Goal: Obtain resource: Download file/media

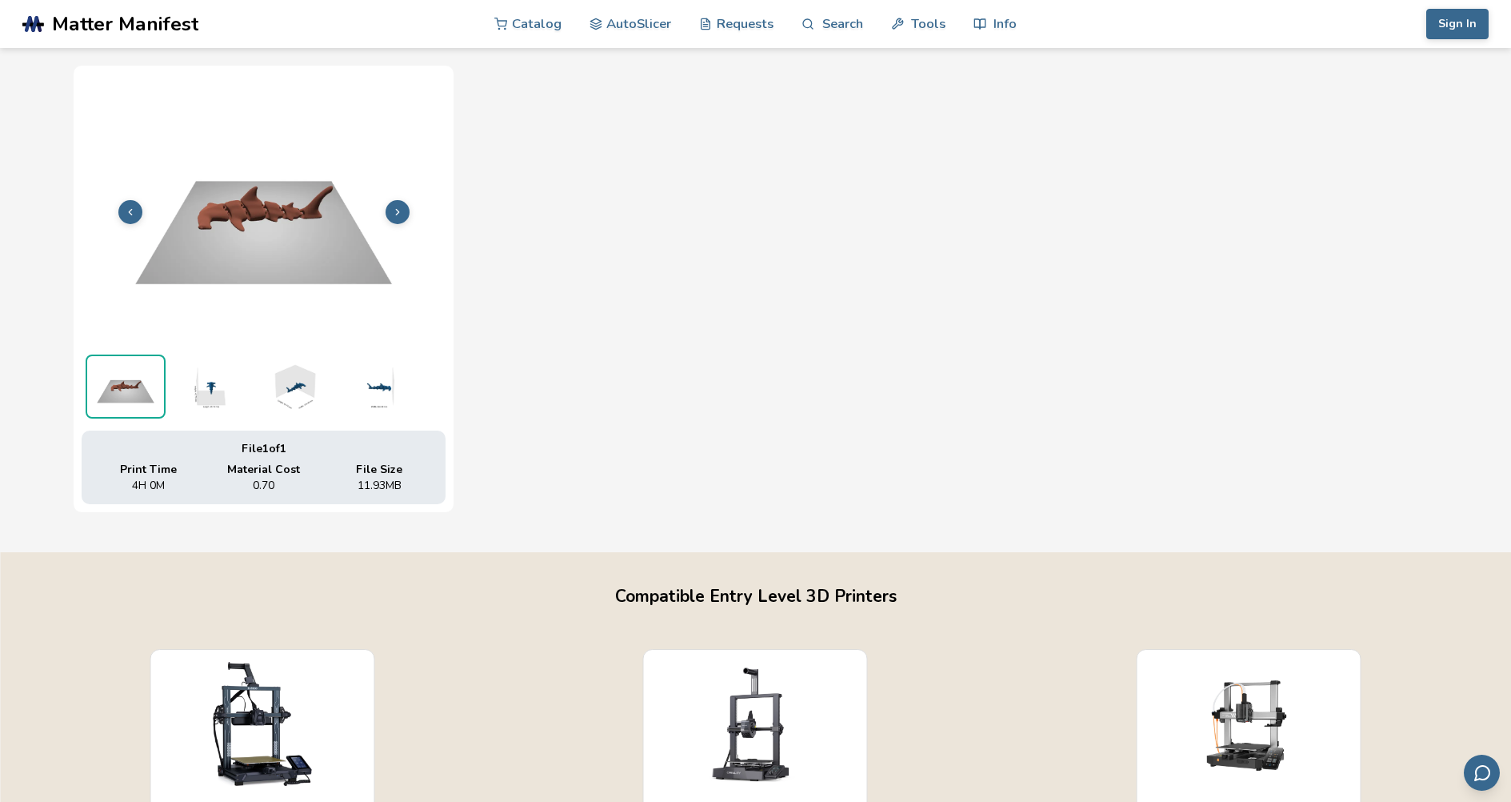
scroll to position [560, 0]
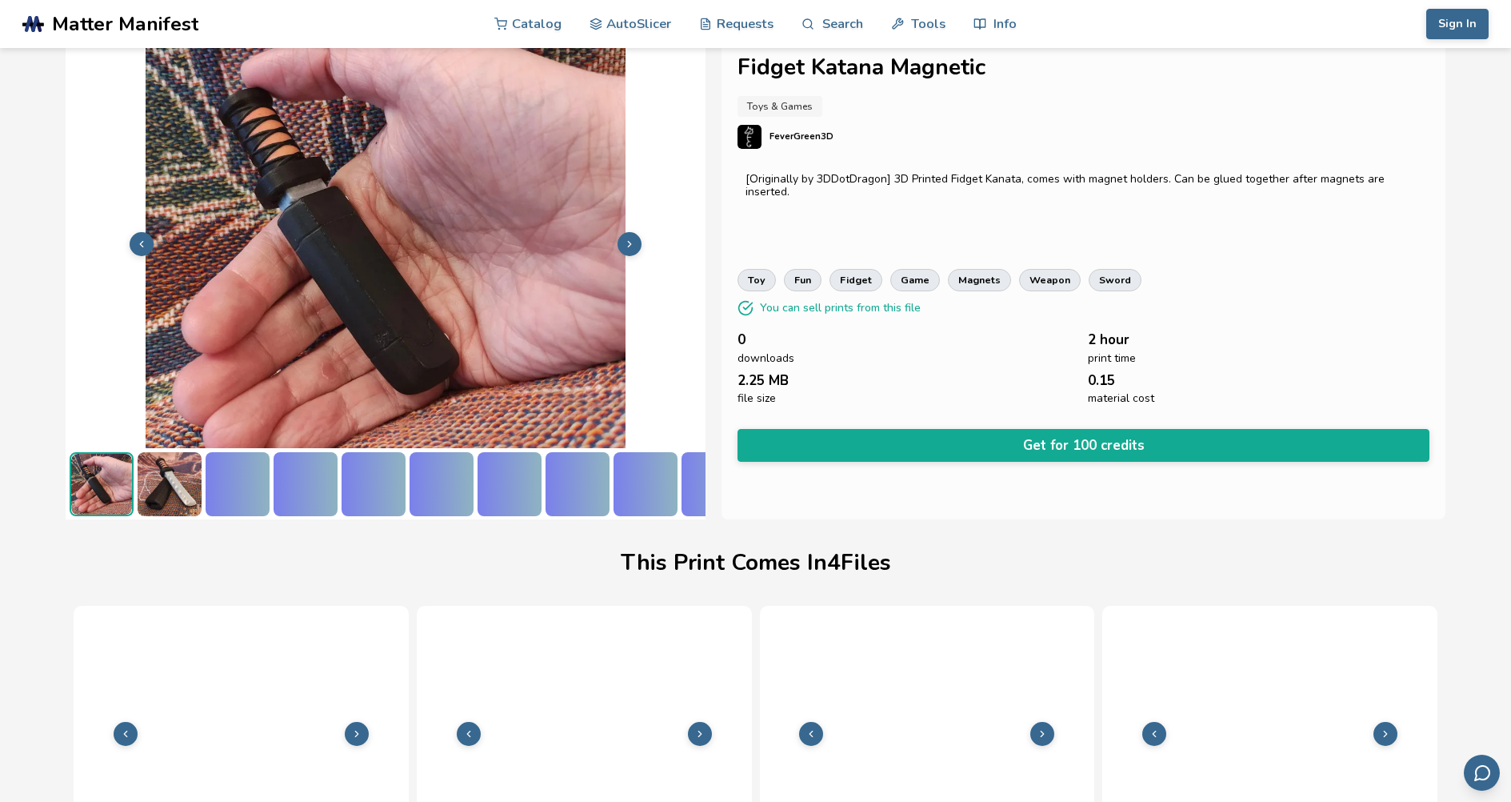
scroll to position [0, 6]
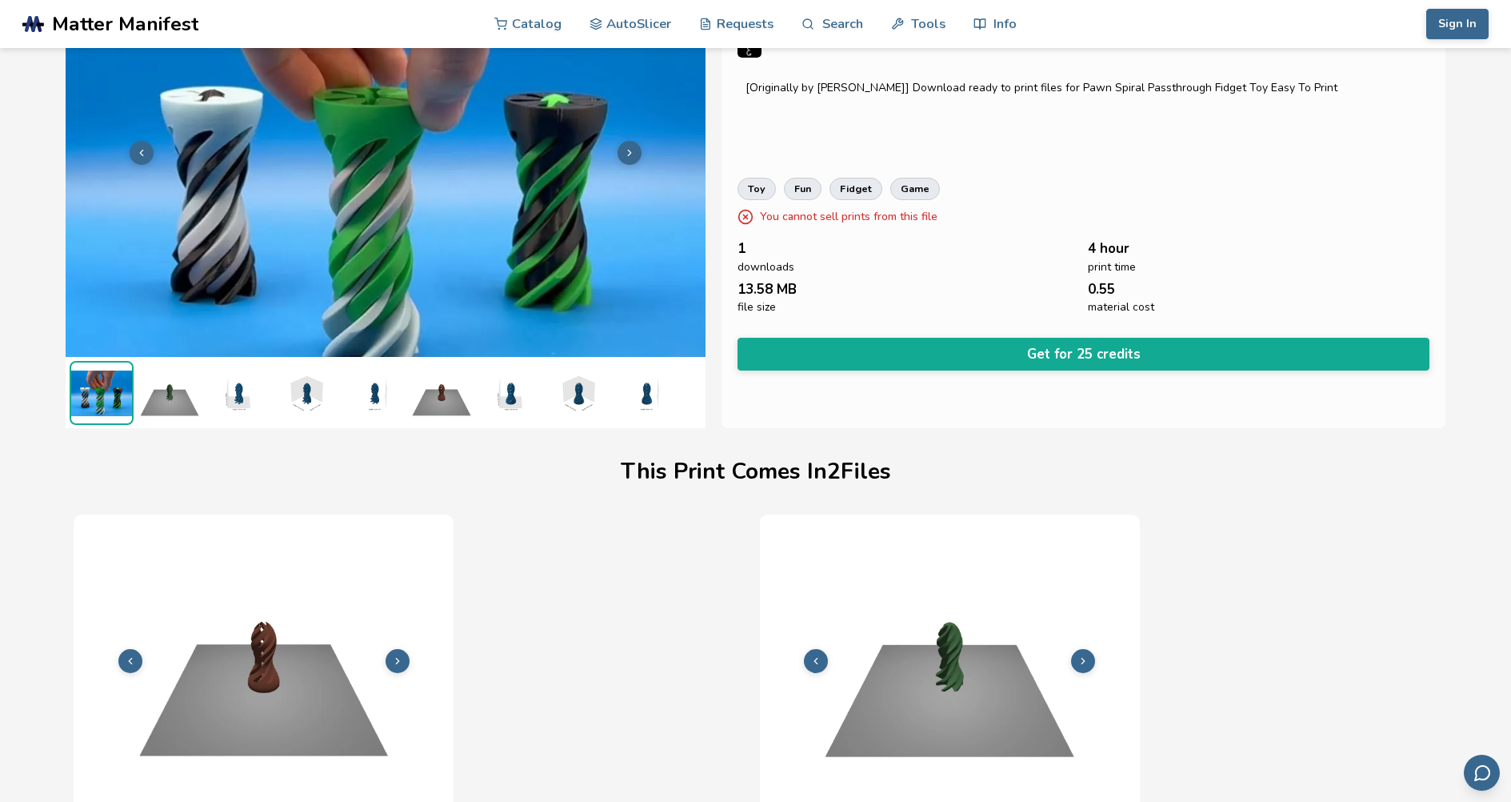
scroll to position [0, 6]
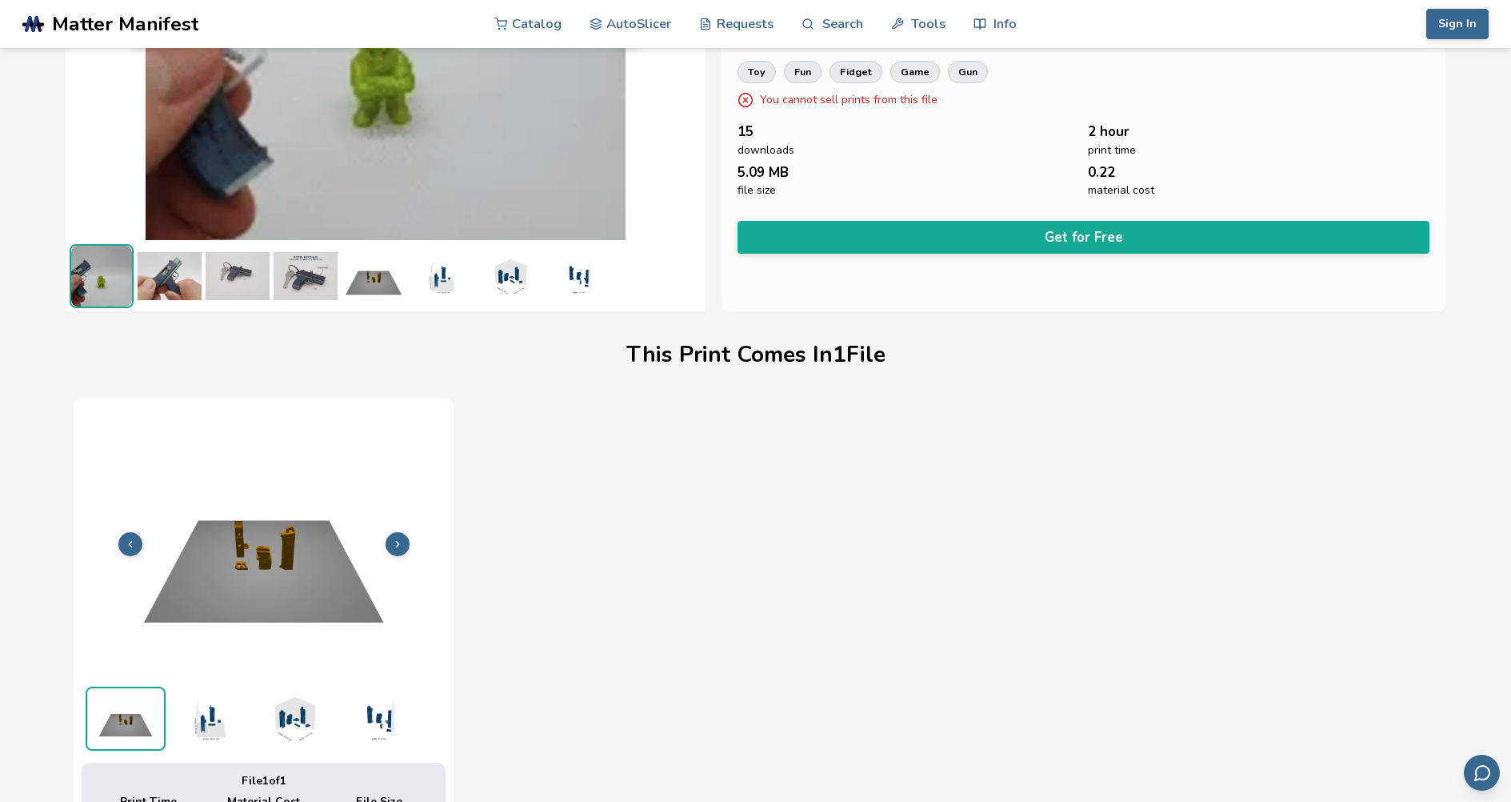
scroll to position [80, 0]
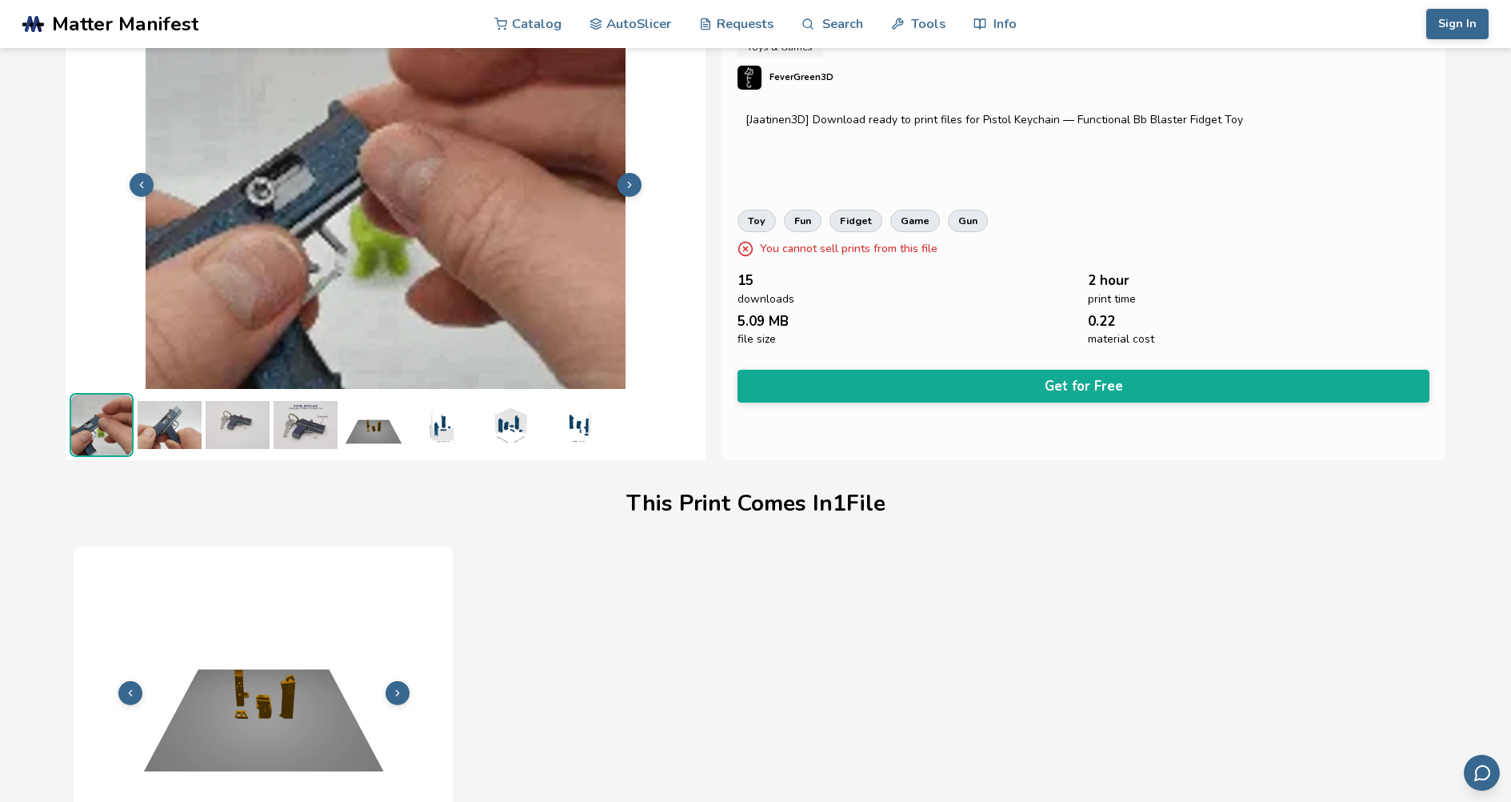
click at [174, 437] on img at bounding box center [170, 425] width 64 height 64
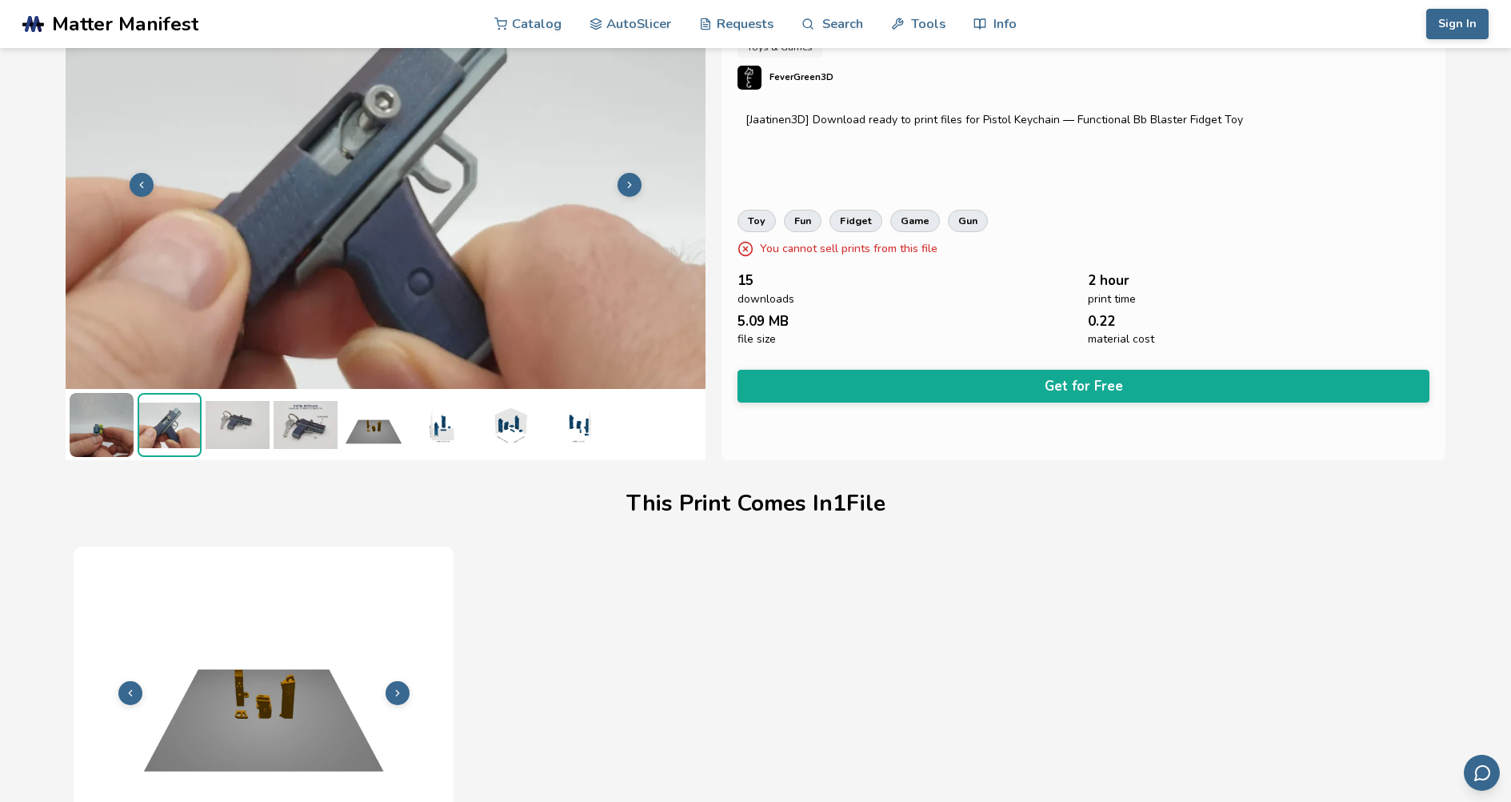
click at [225, 431] on img at bounding box center [238, 425] width 64 height 64
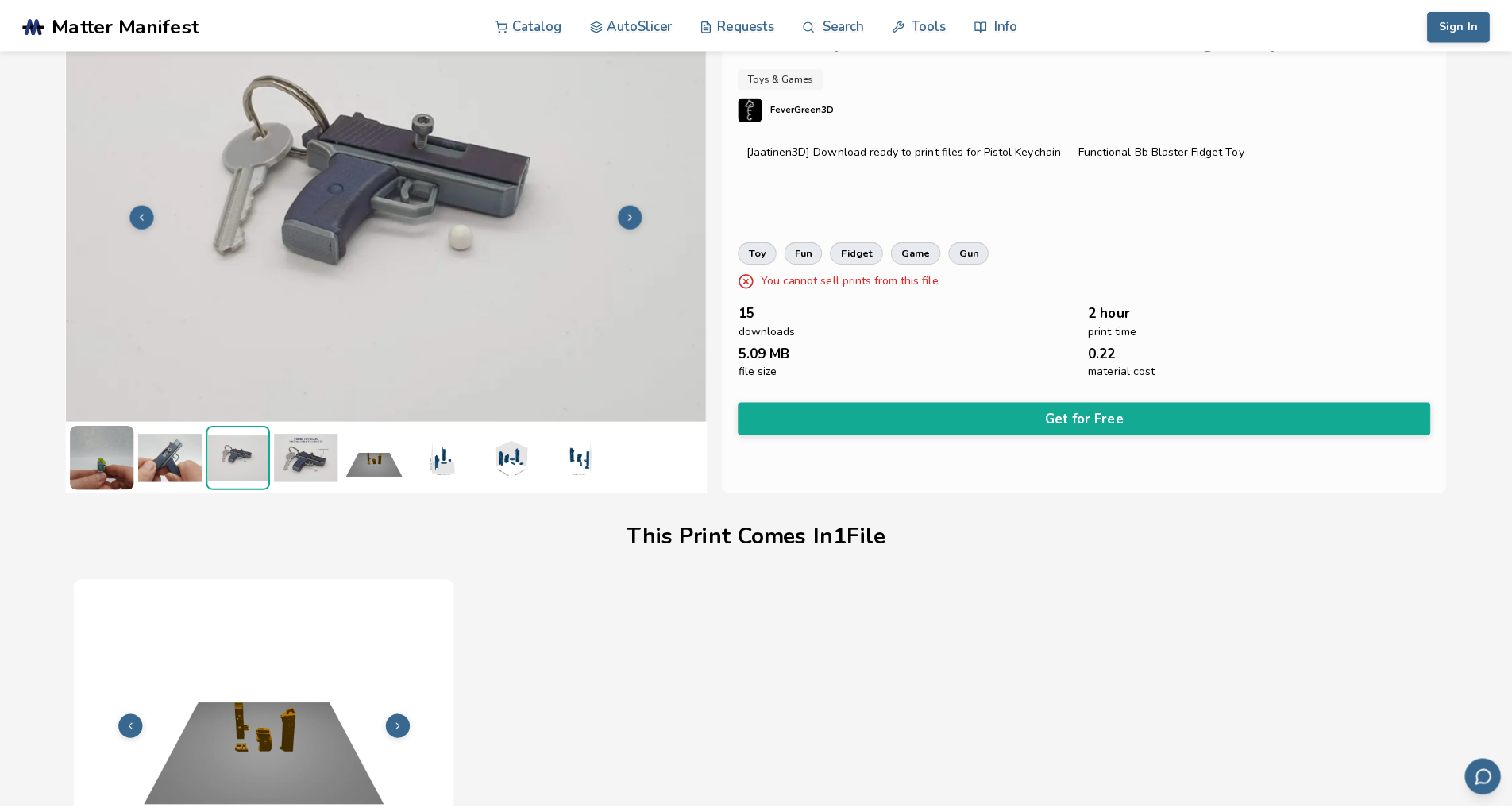
scroll to position [0, 0]
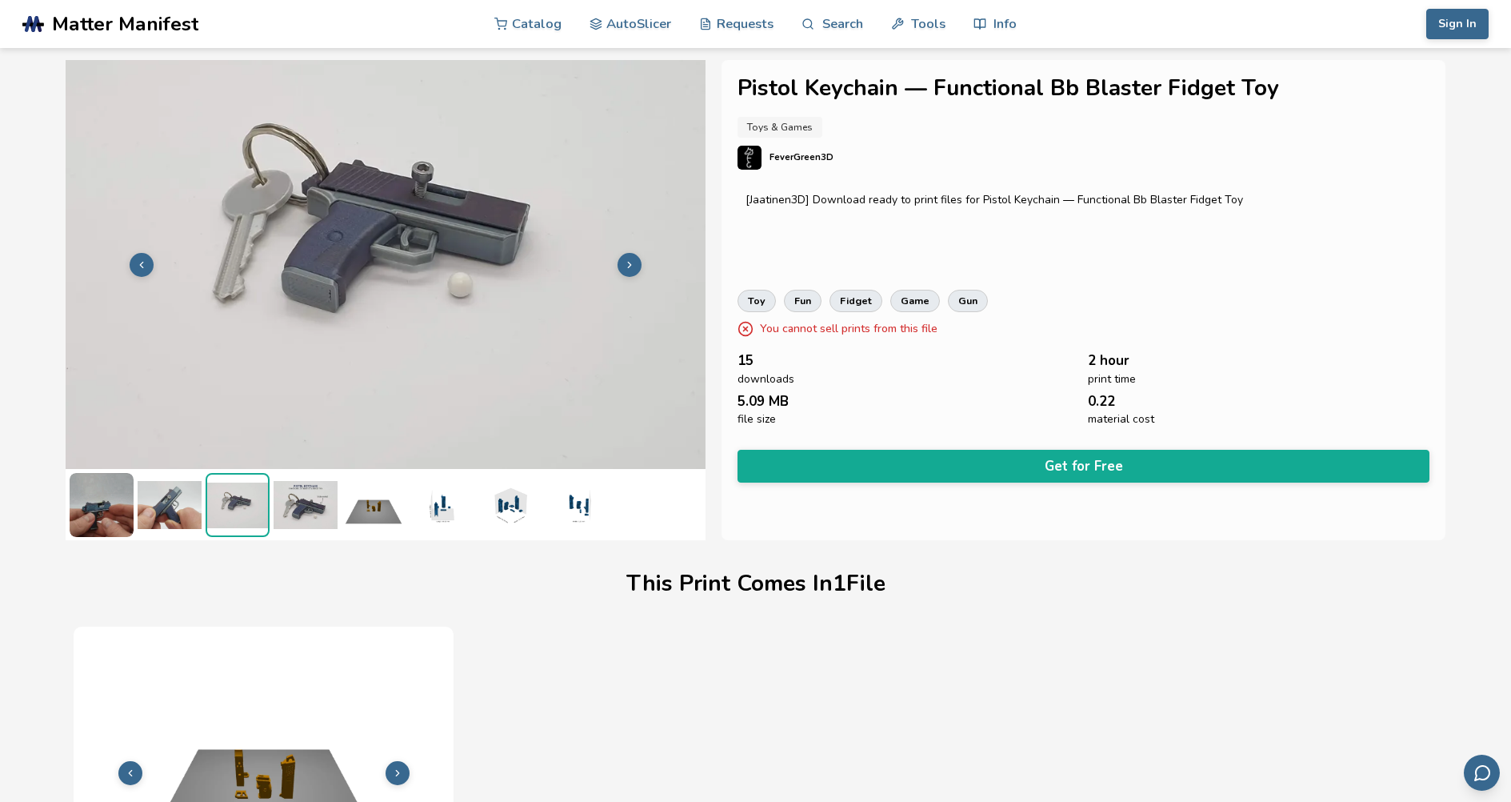
click at [308, 510] on img at bounding box center [306, 505] width 64 height 64
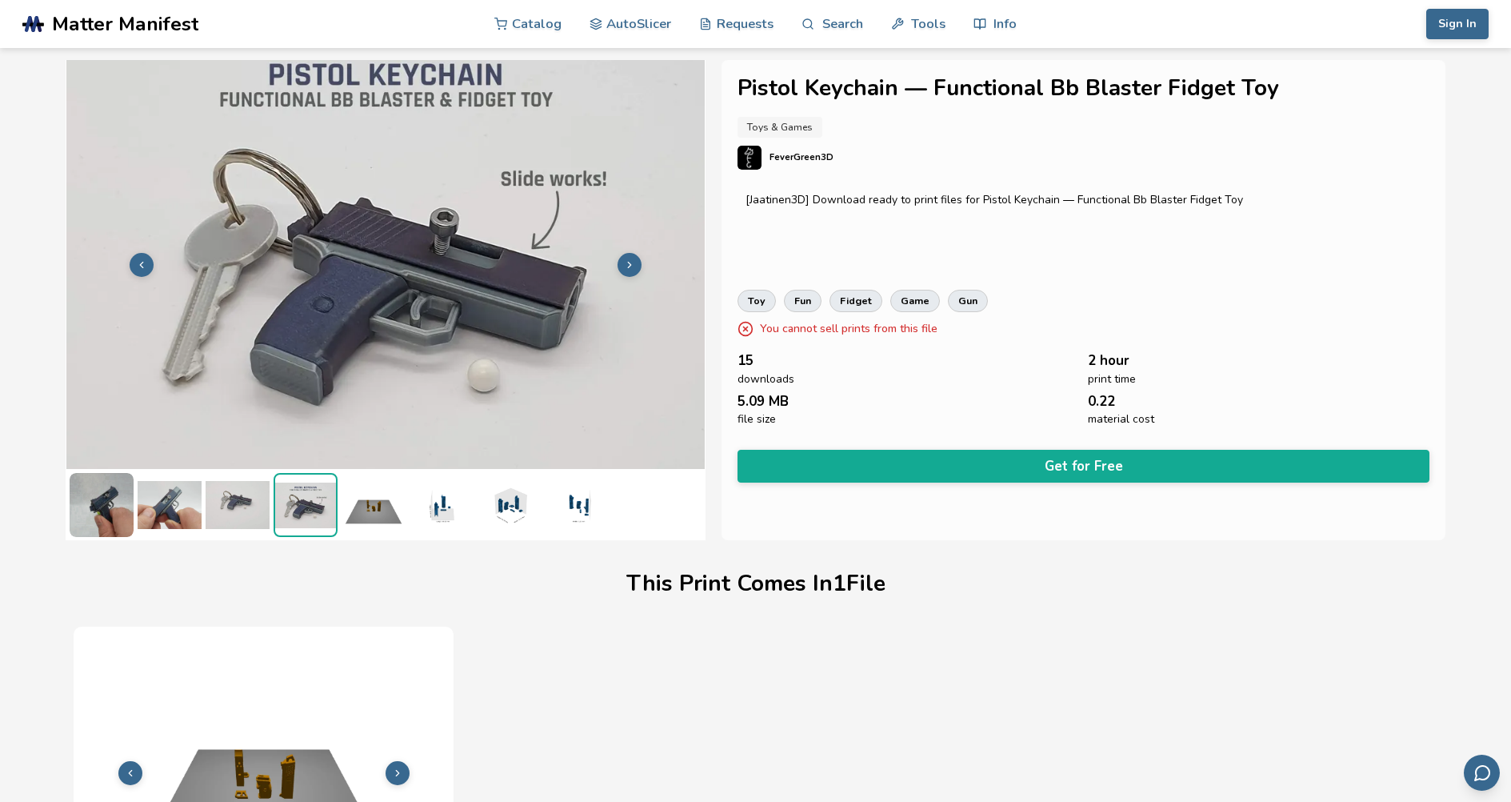
click at [379, 512] on img at bounding box center [374, 505] width 64 height 64
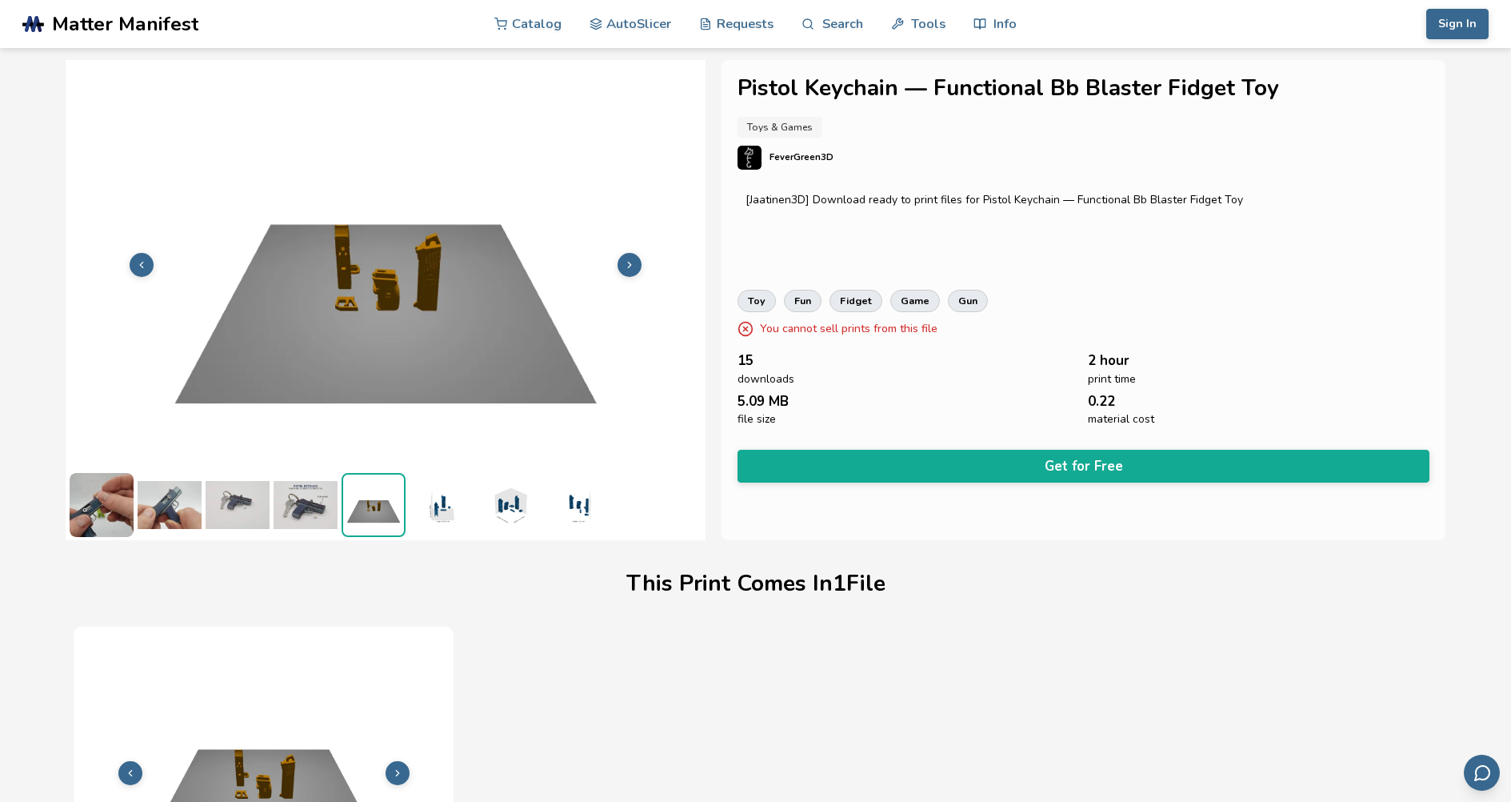
click at [431, 513] on img at bounding box center [442, 505] width 64 height 64
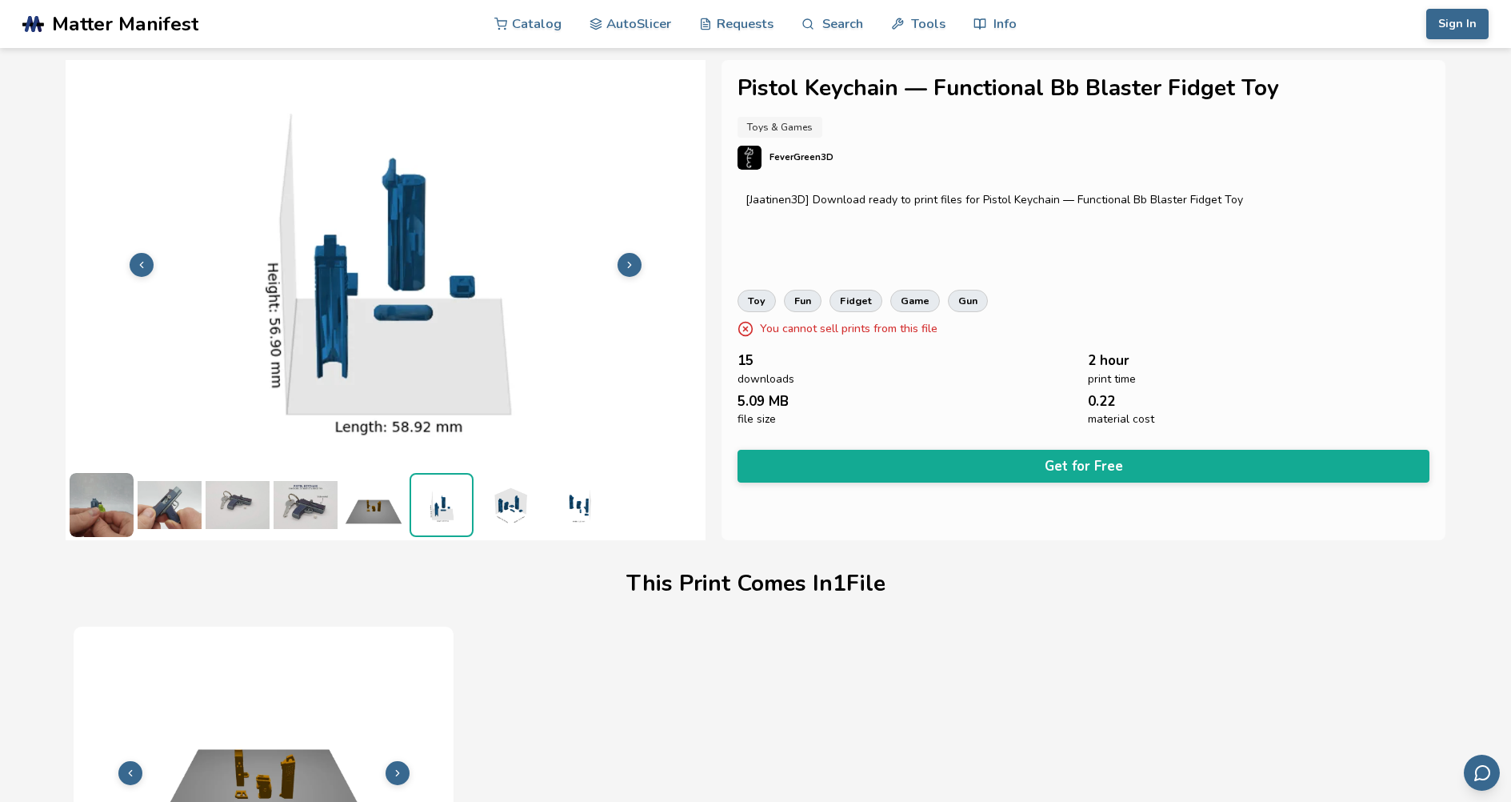
click at [496, 514] on img at bounding box center [510, 505] width 64 height 64
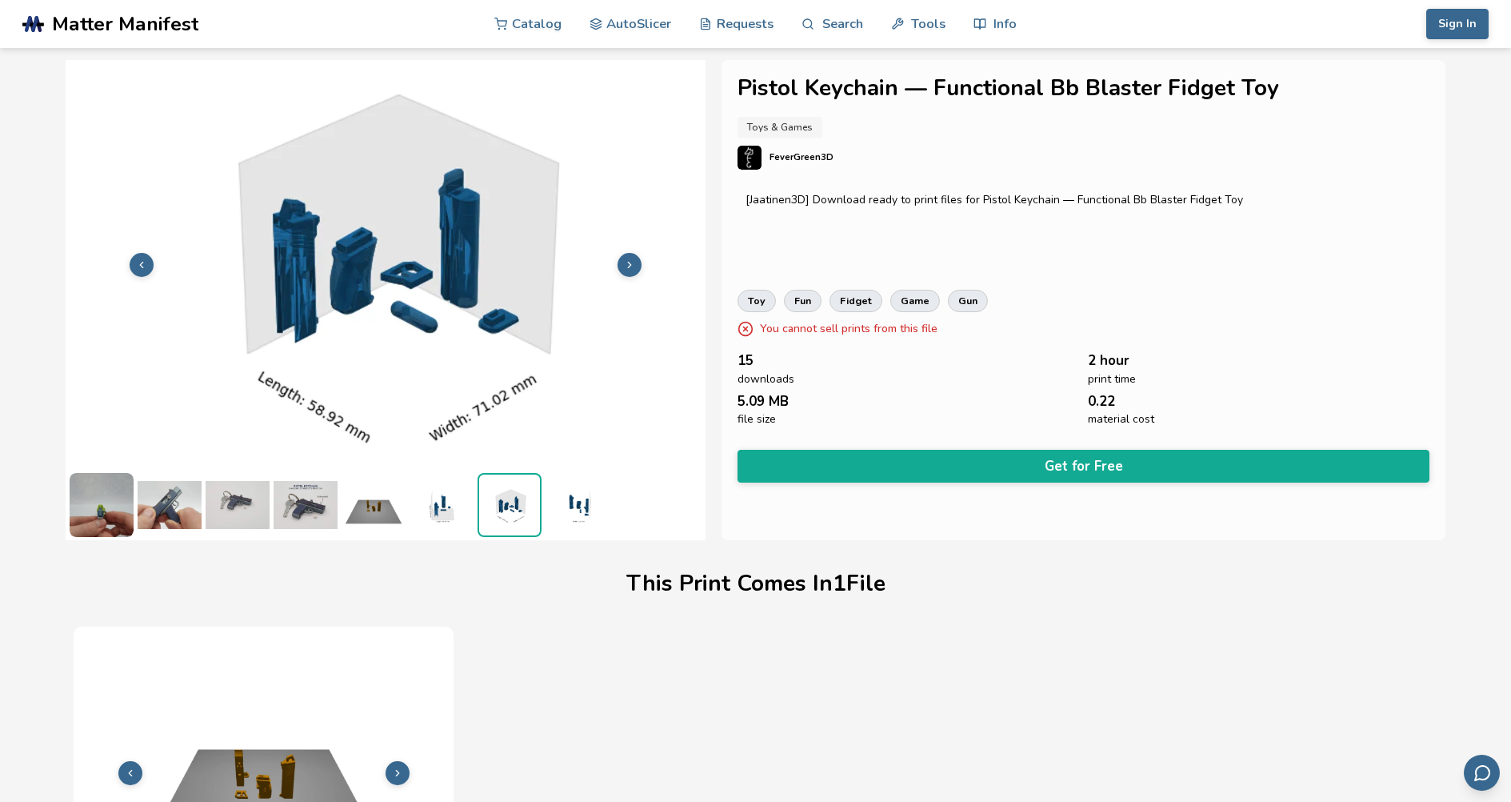
click at [568, 511] on img at bounding box center [578, 505] width 64 height 64
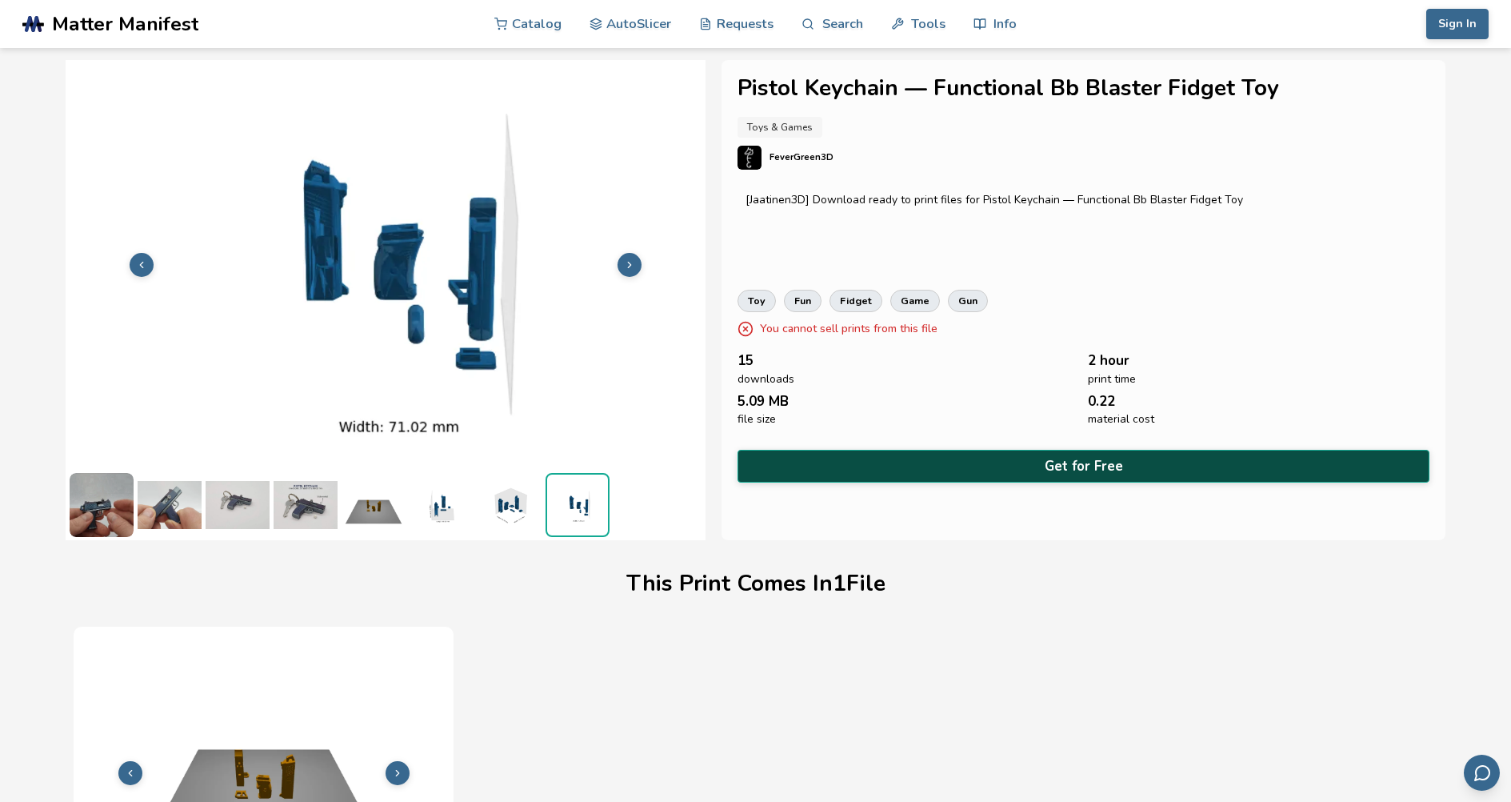
click at [985, 475] on button "Get for Free" at bounding box center [1083, 466] width 691 height 33
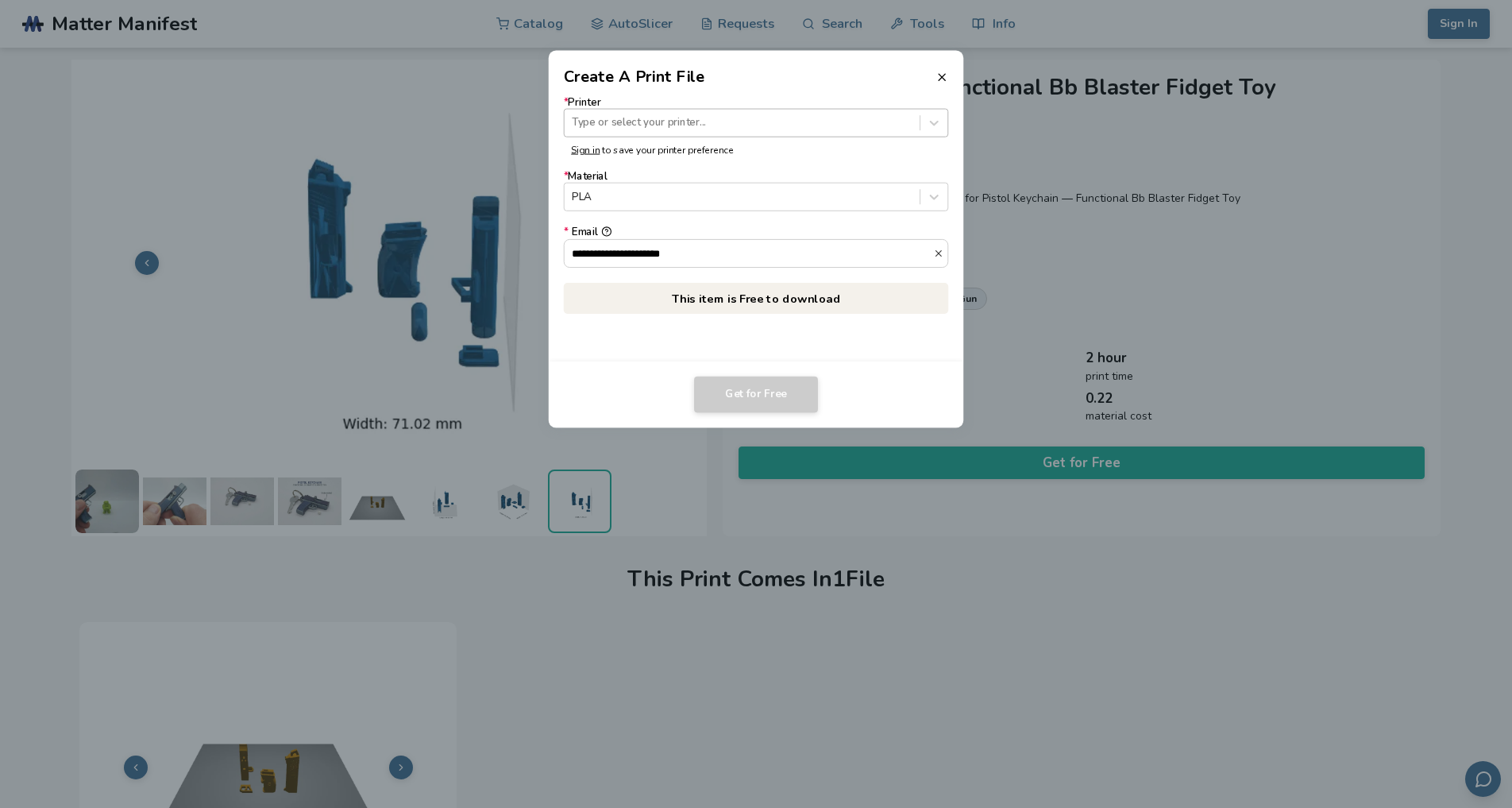
click at [689, 124] on div at bounding box center [742, 122] width 340 height 15
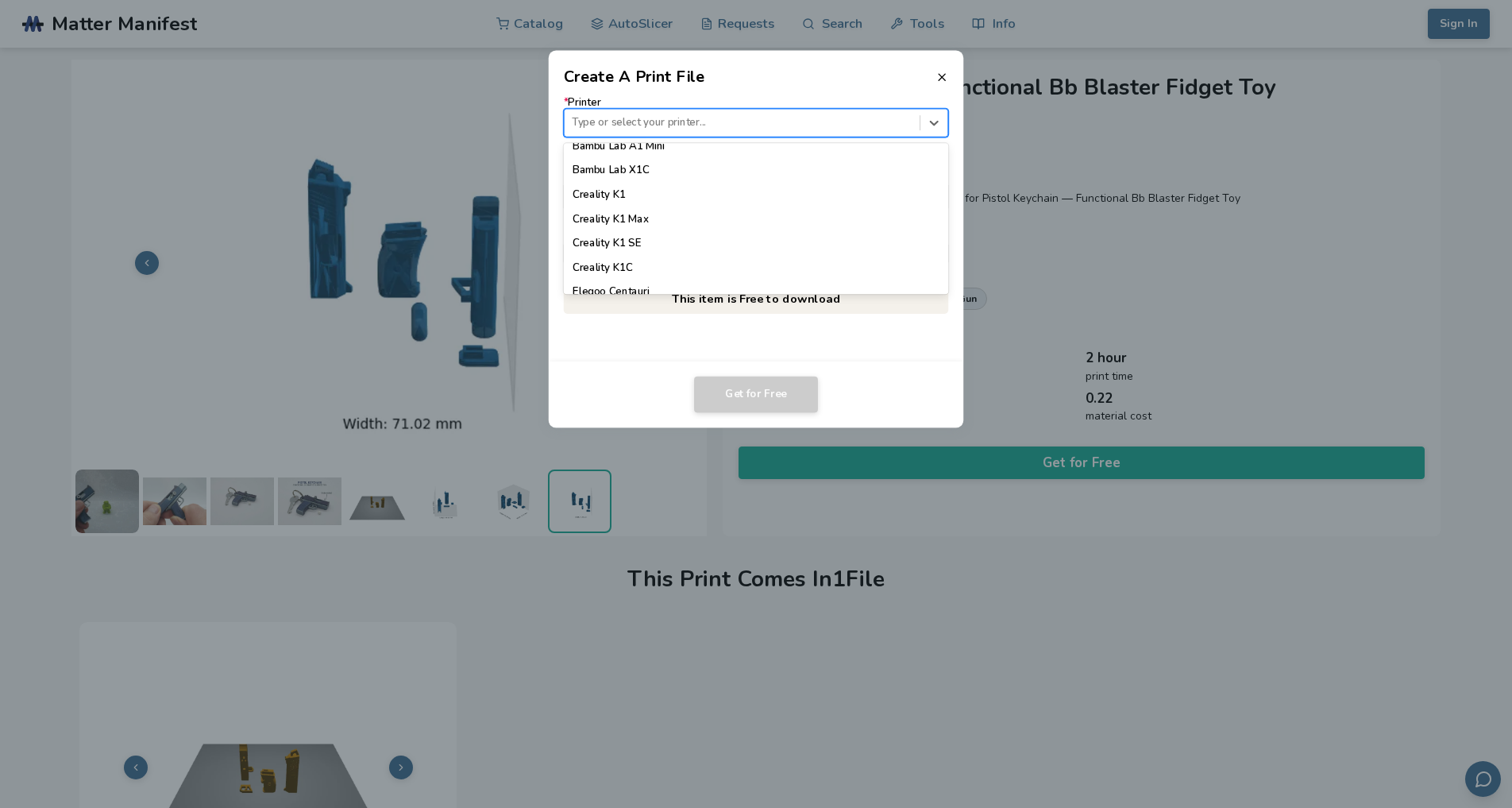
scroll to position [397, 0]
click at [642, 193] on div "Creality K1" at bounding box center [756, 193] width 385 height 24
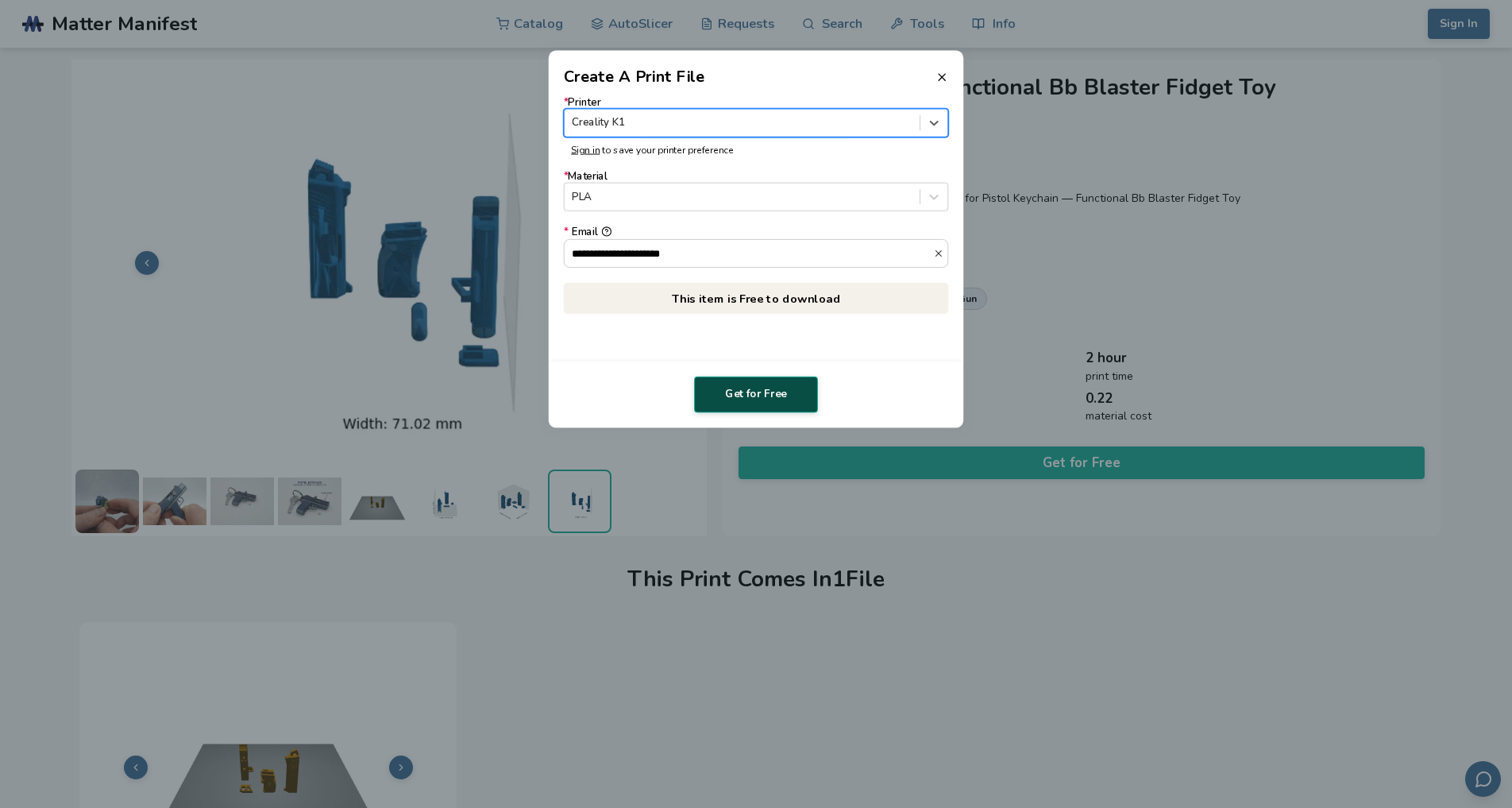
click at [756, 395] on button "Get for Free" at bounding box center [756, 394] width 124 height 37
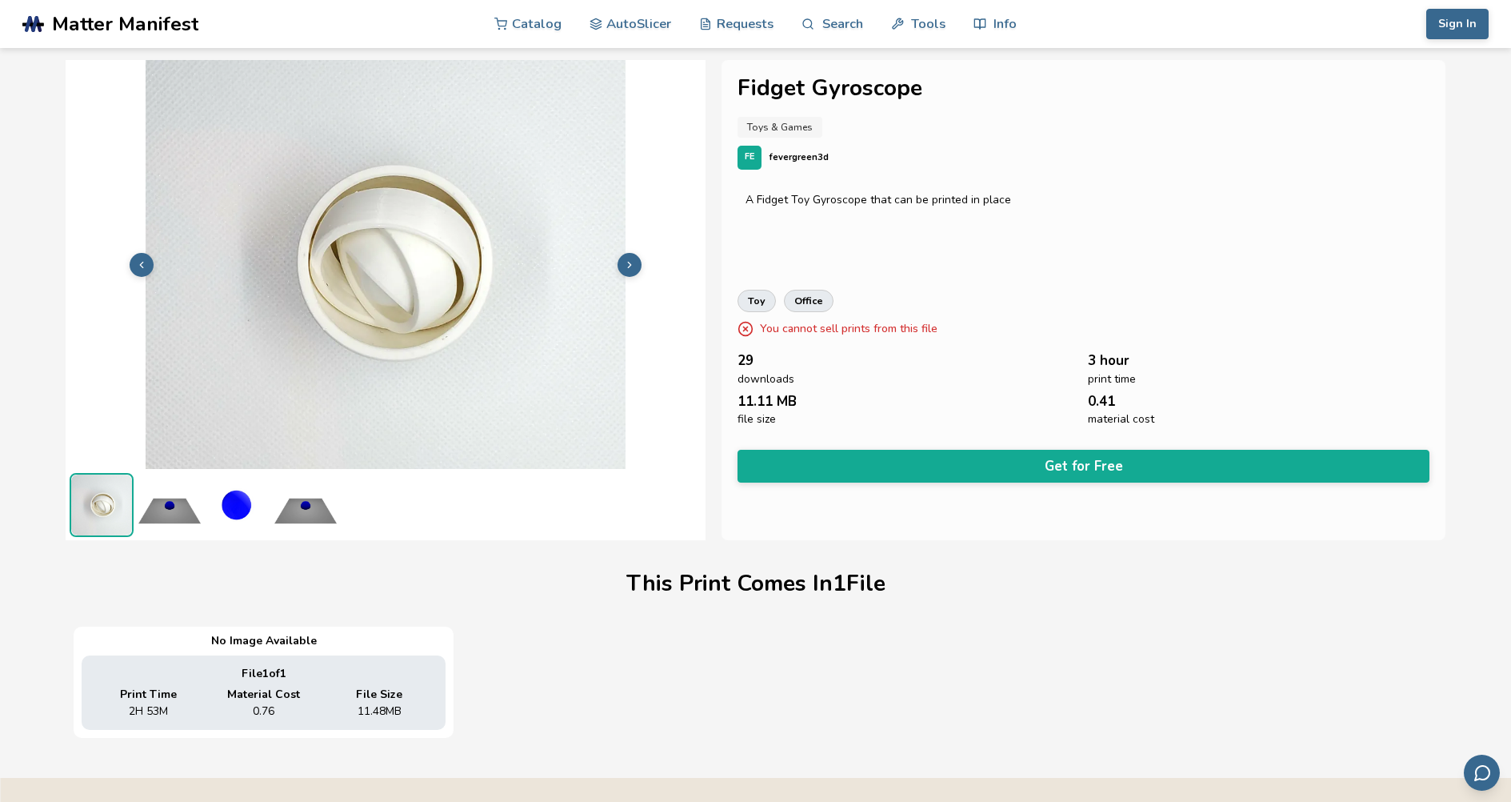
click at [630, 266] on polyline at bounding box center [630, 265] width 3 height 6
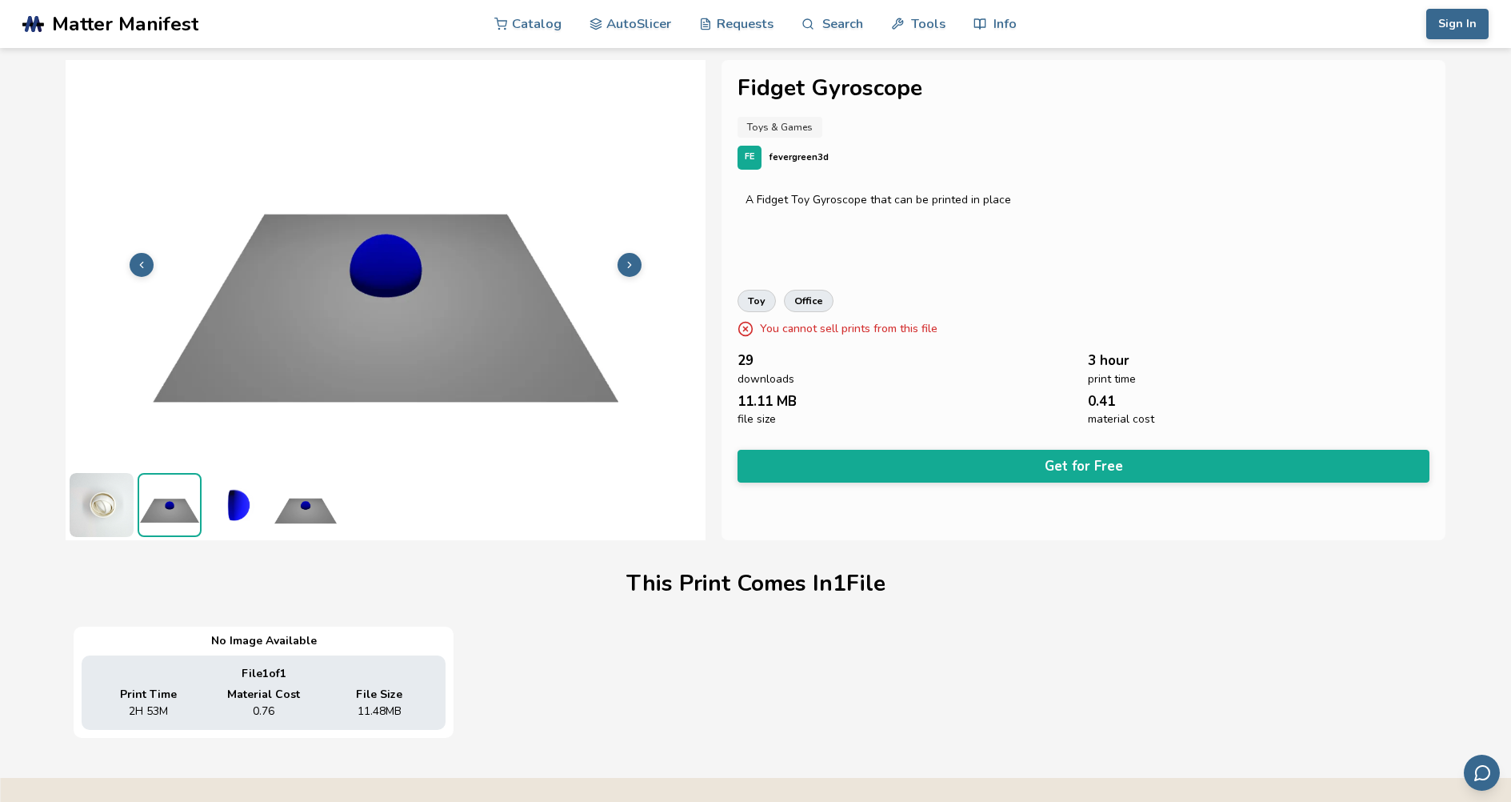
click at [630, 266] on polyline at bounding box center [630, 265] width 3 height 6
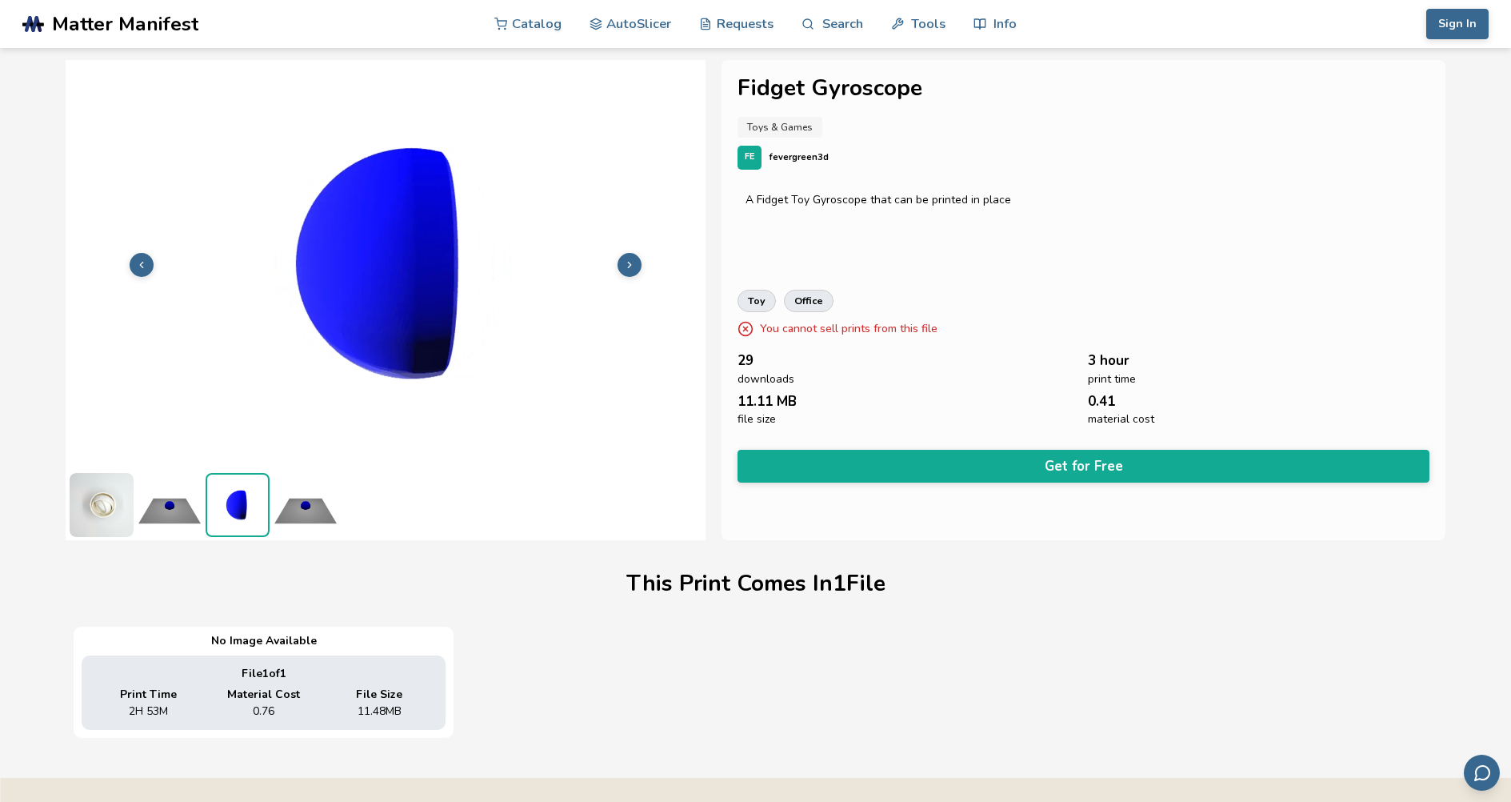
click at [630, 266] on polyline at bounding box center [630, 265] width 3 height 6
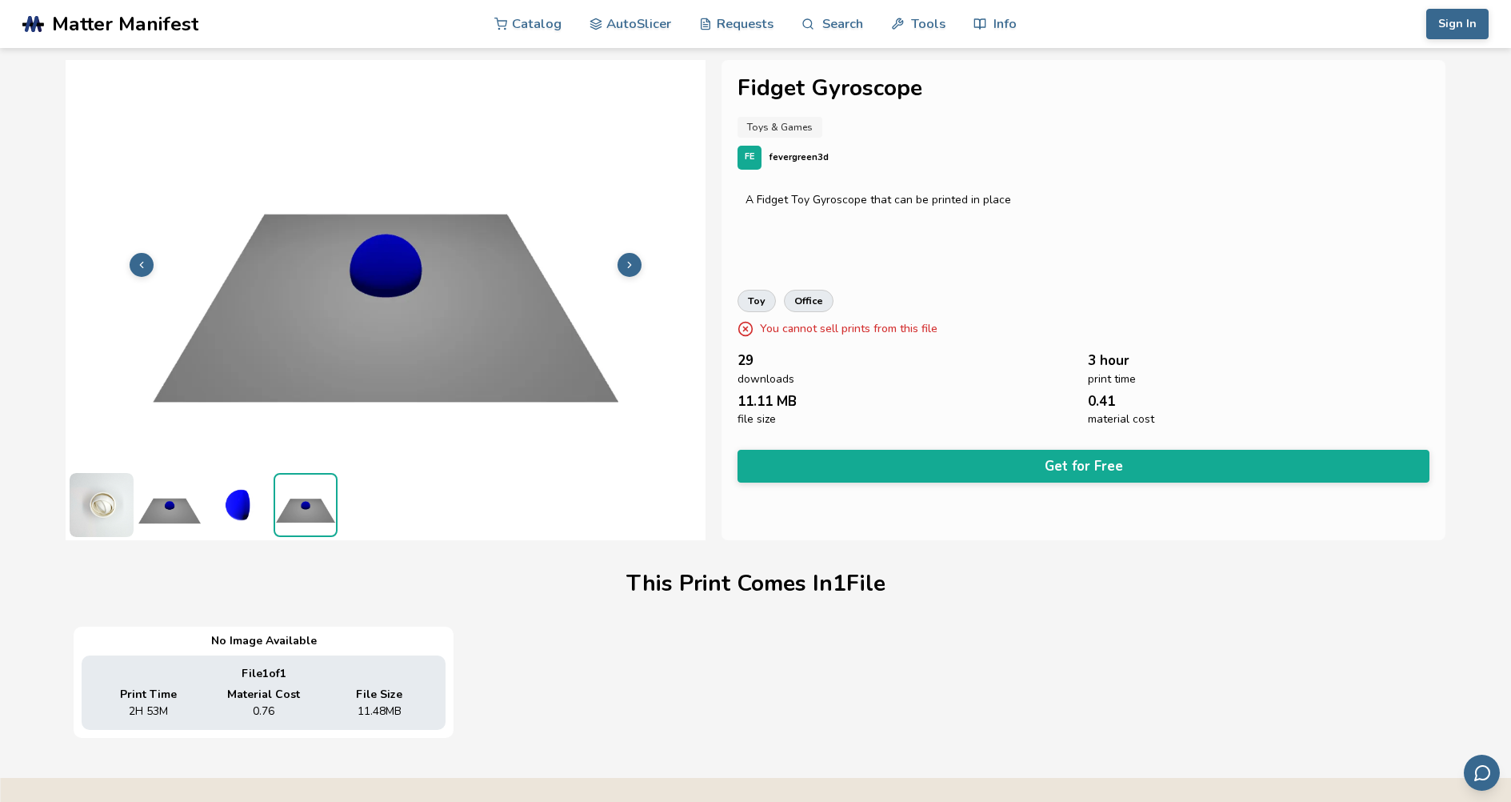
click at [142, 259] on icon at bounding box center [141, 264] width 11 height 11
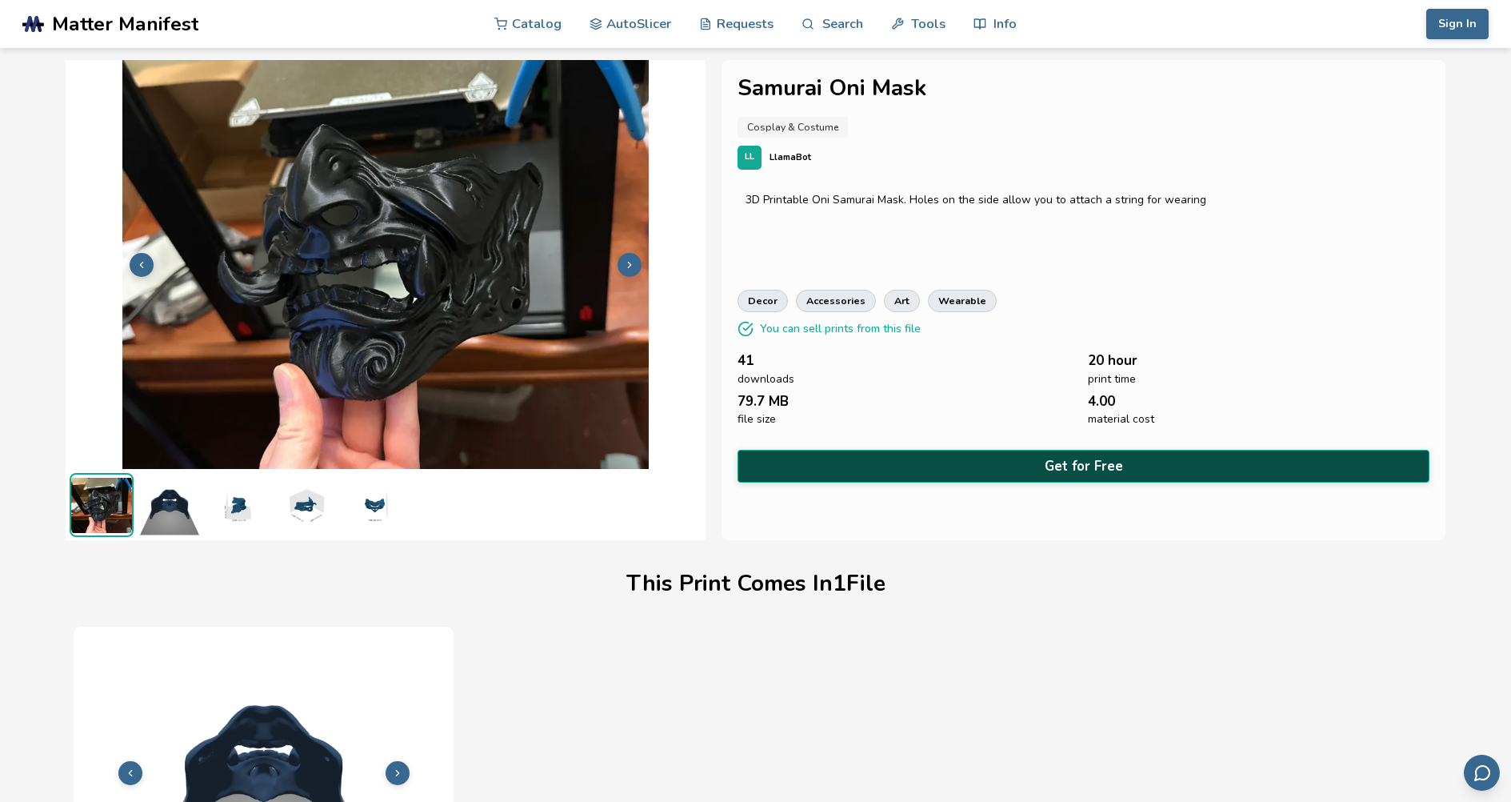
click at [861, 469] on button "Get for Free" at bounding box center [1083, 466] width 691 height 33
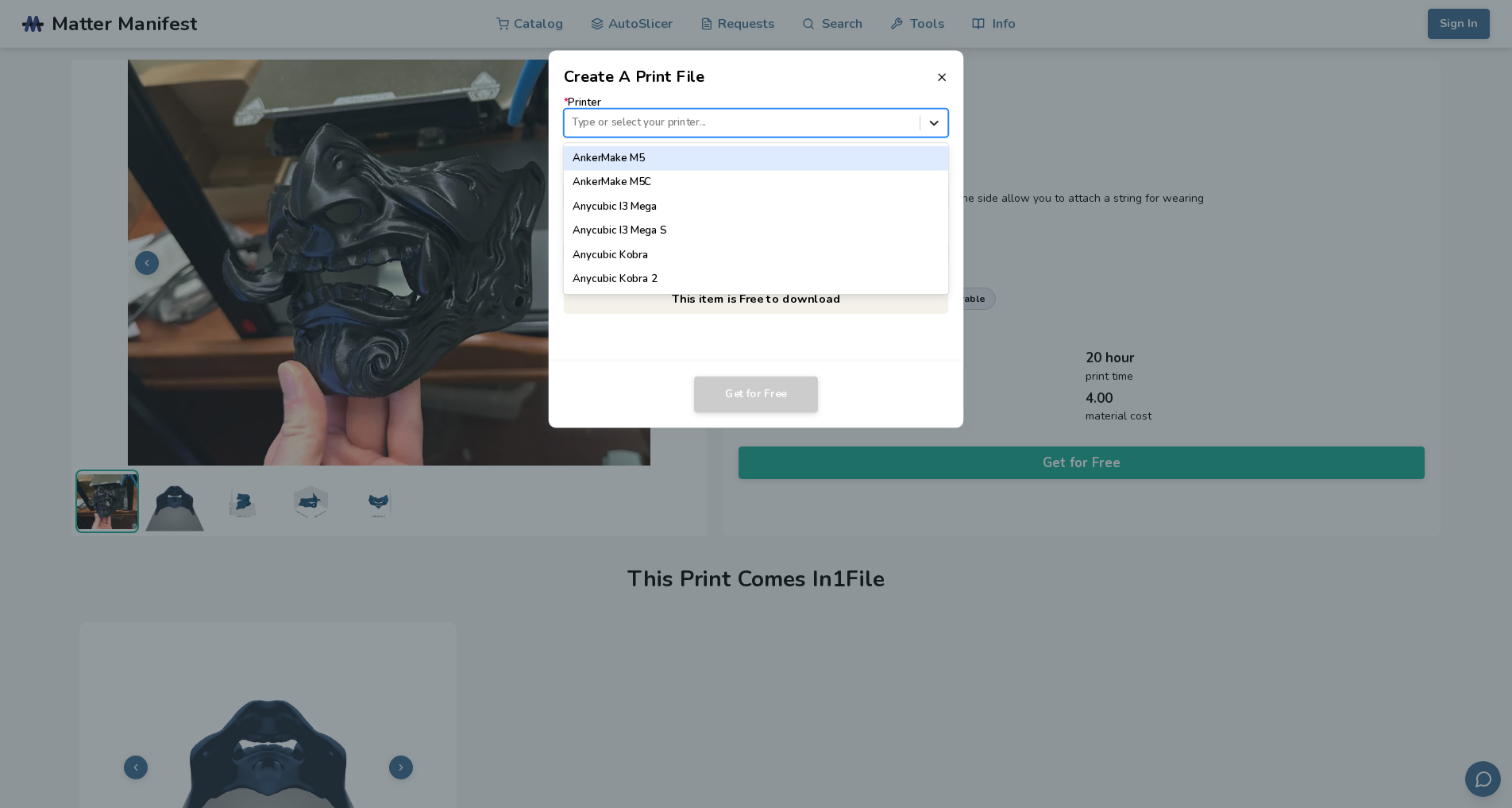
click at [924, 125] on div at bounding box center [933, 122] width 27 height 27
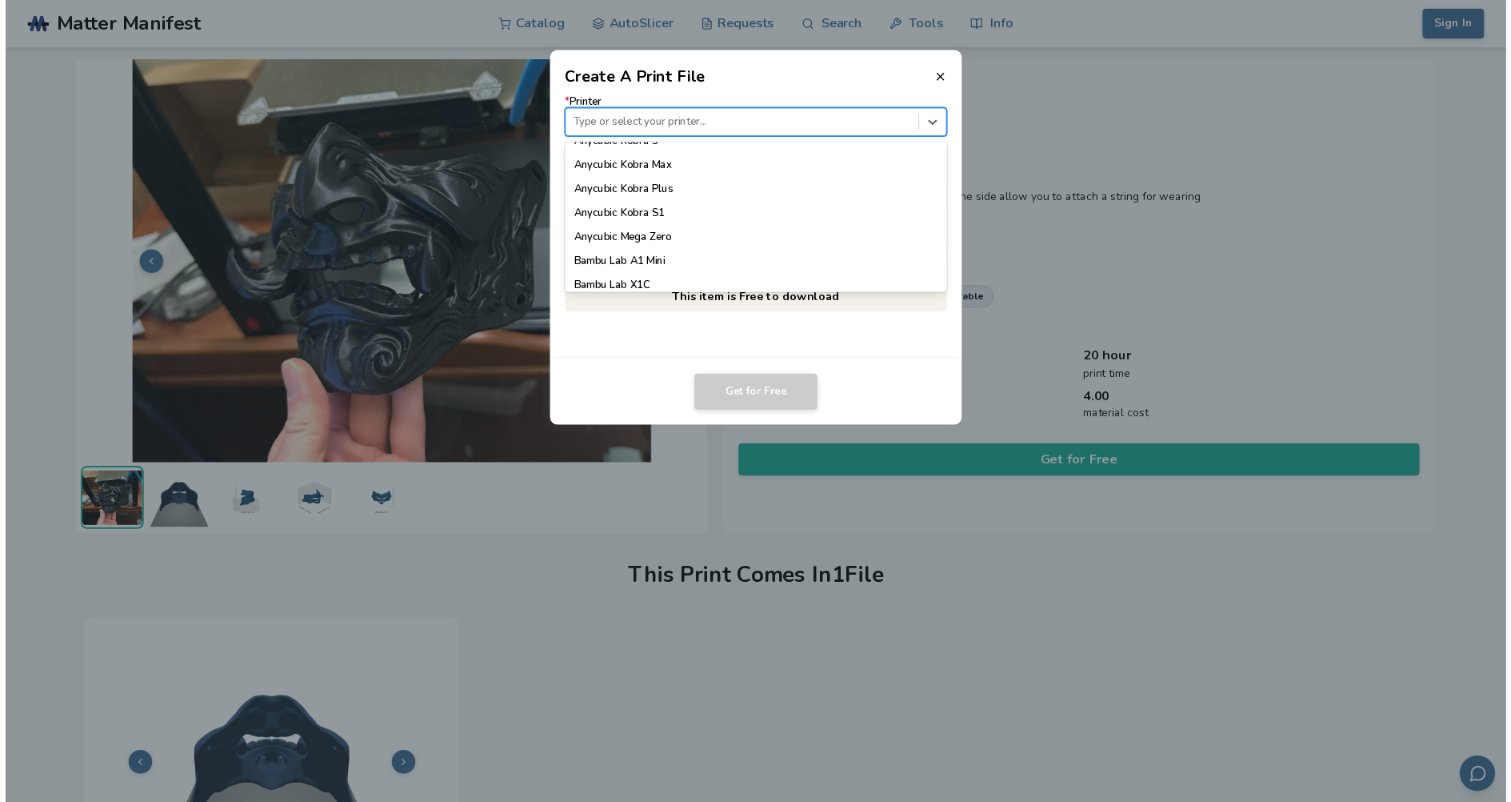
scroll to position [400, 0]
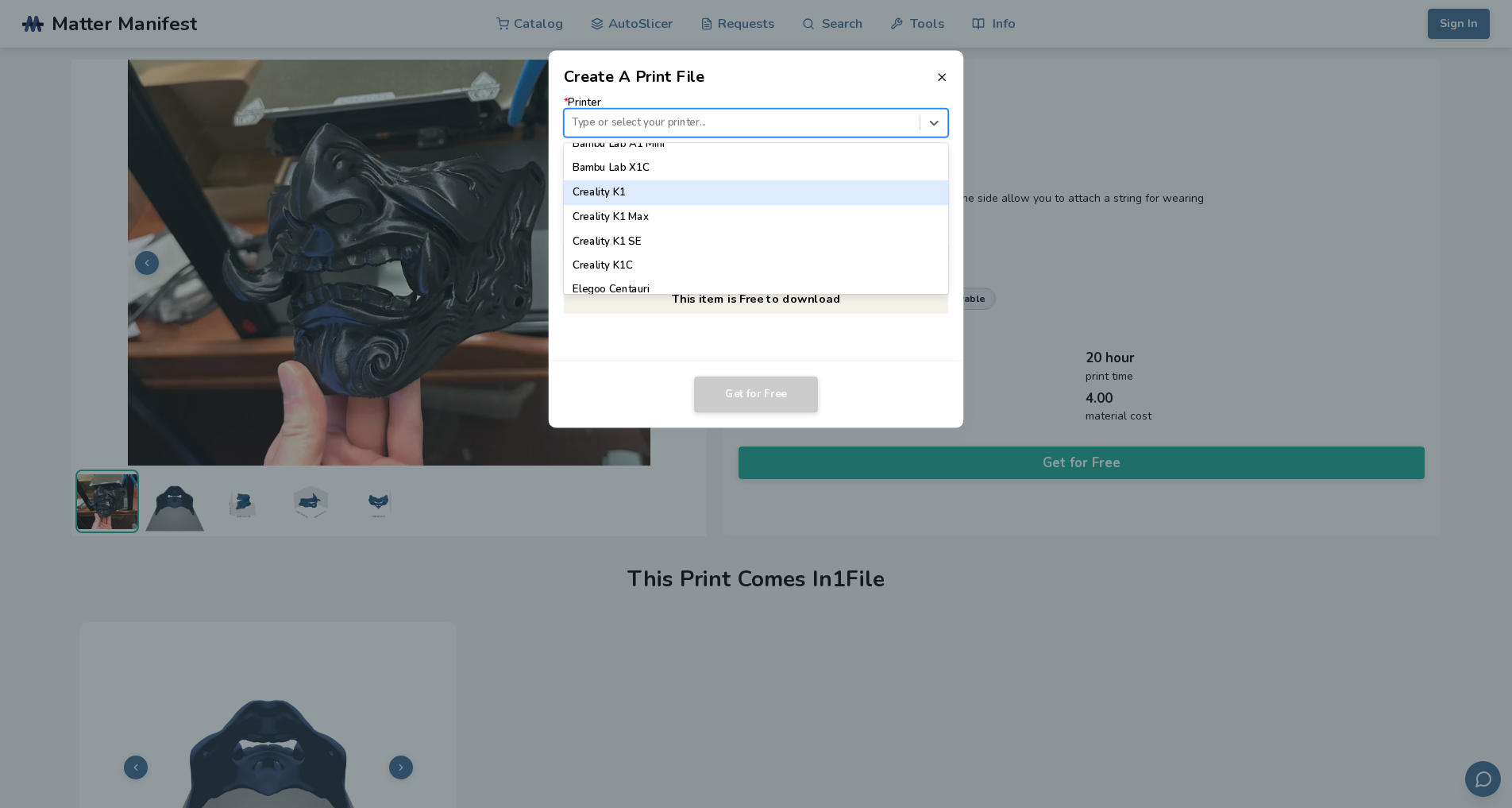
click at [628, 195] on div "Creality K1" at bounding box center [756, 193] width 385 height 24
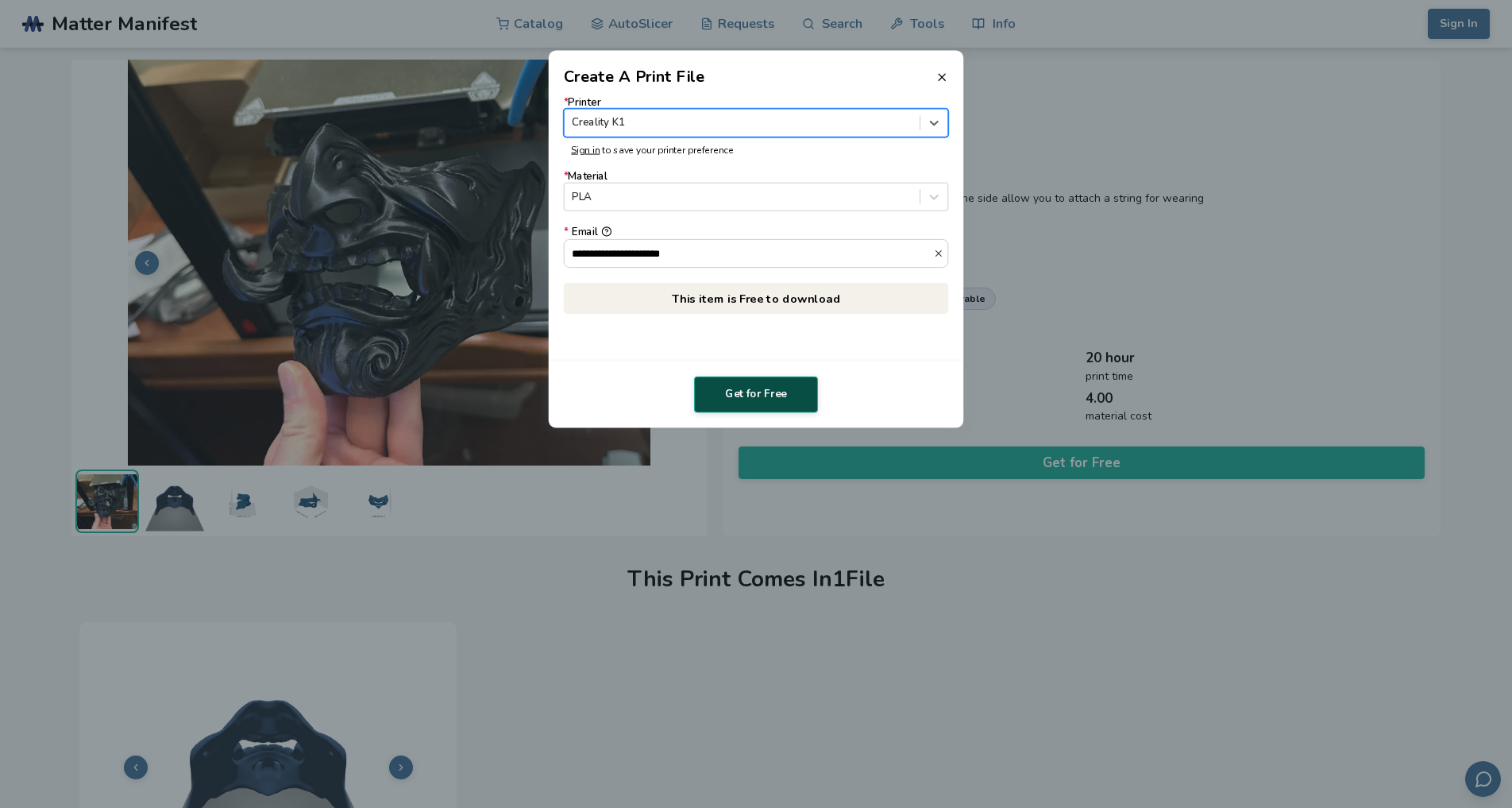
click at [756, 387] on button "Get for Free" at bounding box center [756, 394] width 124 height 37
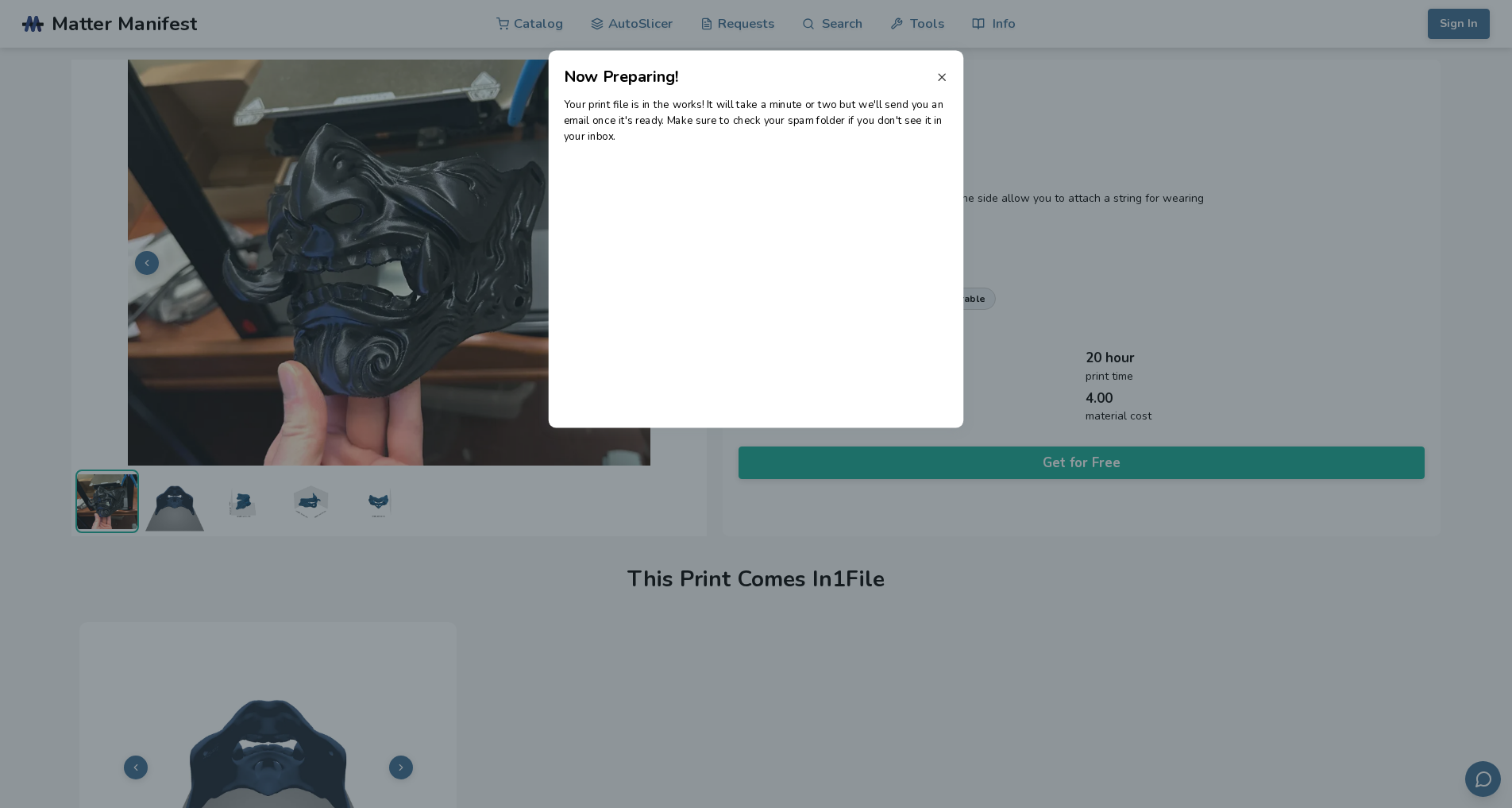
click at [944, 73] on icon at bounding box center [942, 76] width 13 height 13
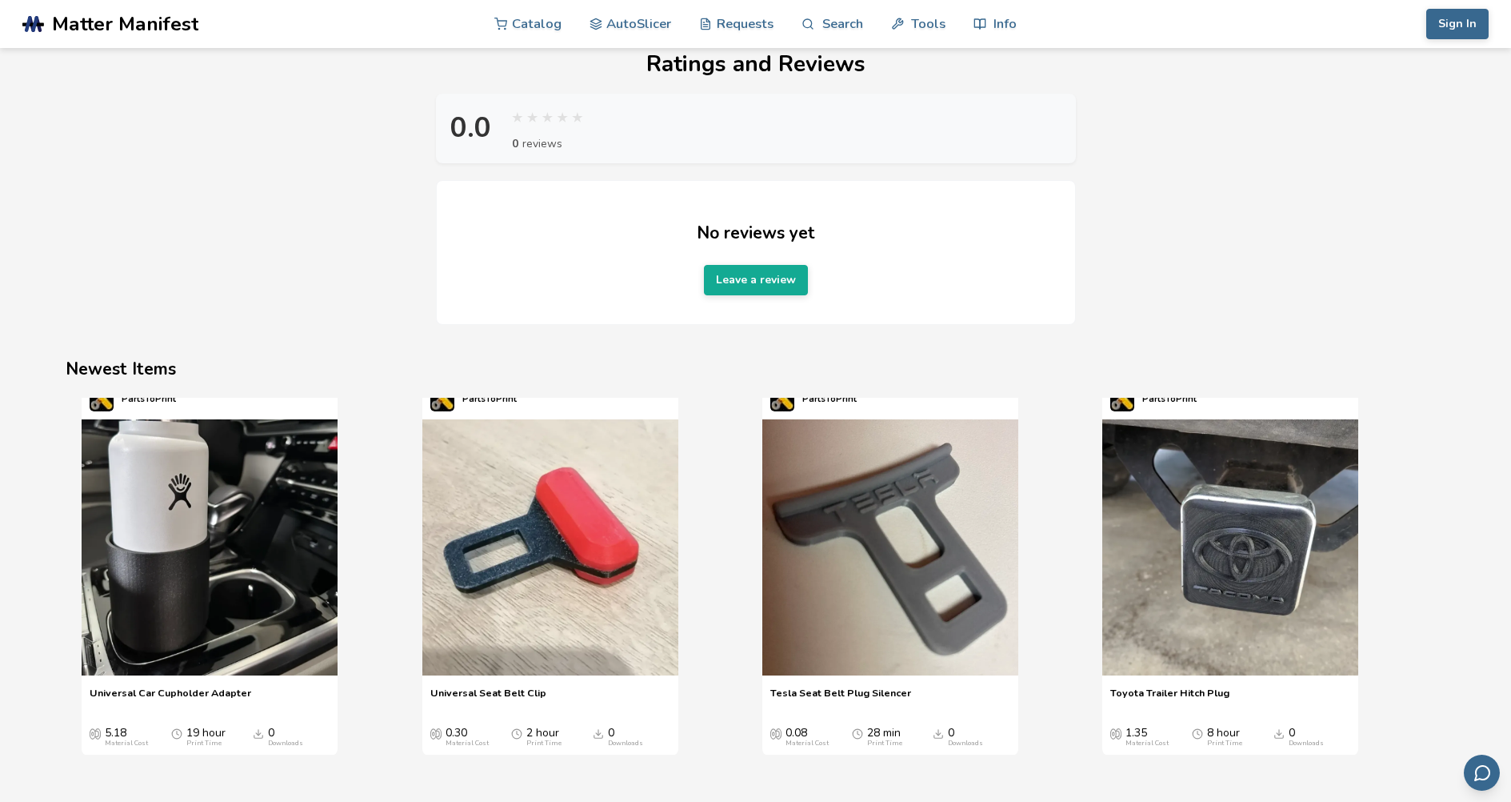
scroll to position [19, 0]
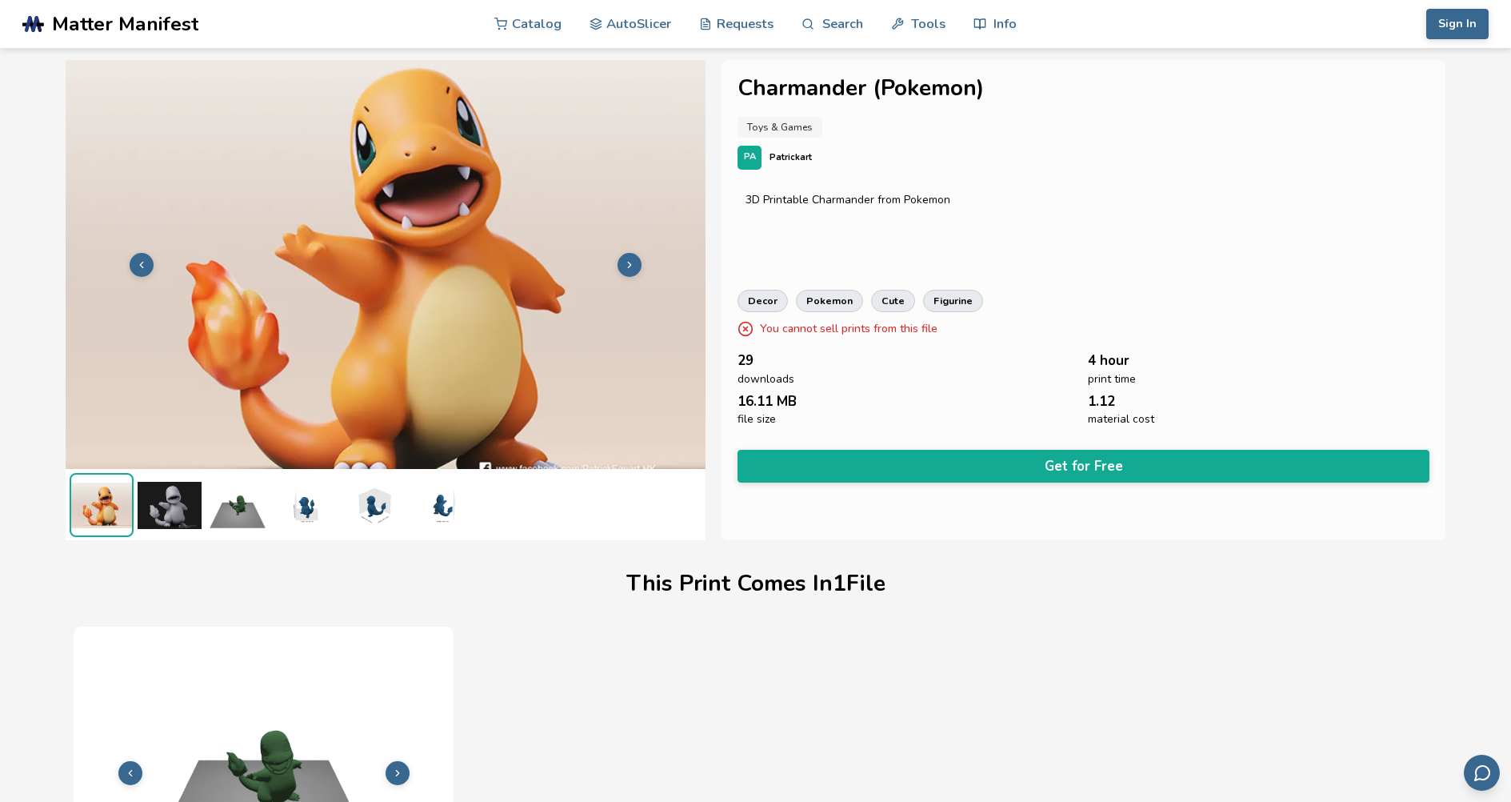
click at [176, 526] on img at bounding box center [170, 505] width 64 height 64
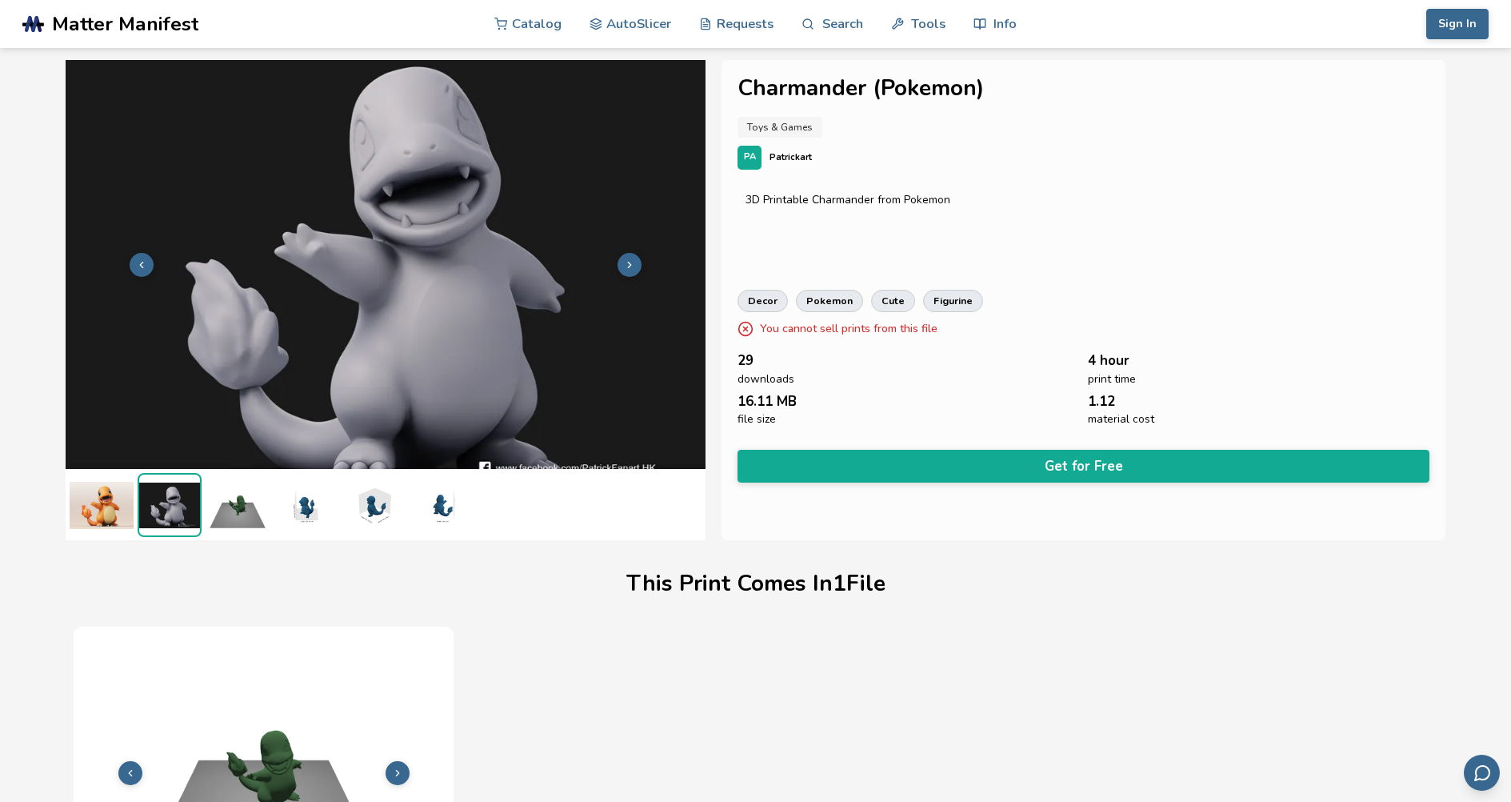
click at [249, 518] on img at bounding box center [238, 505] width 64 height 64
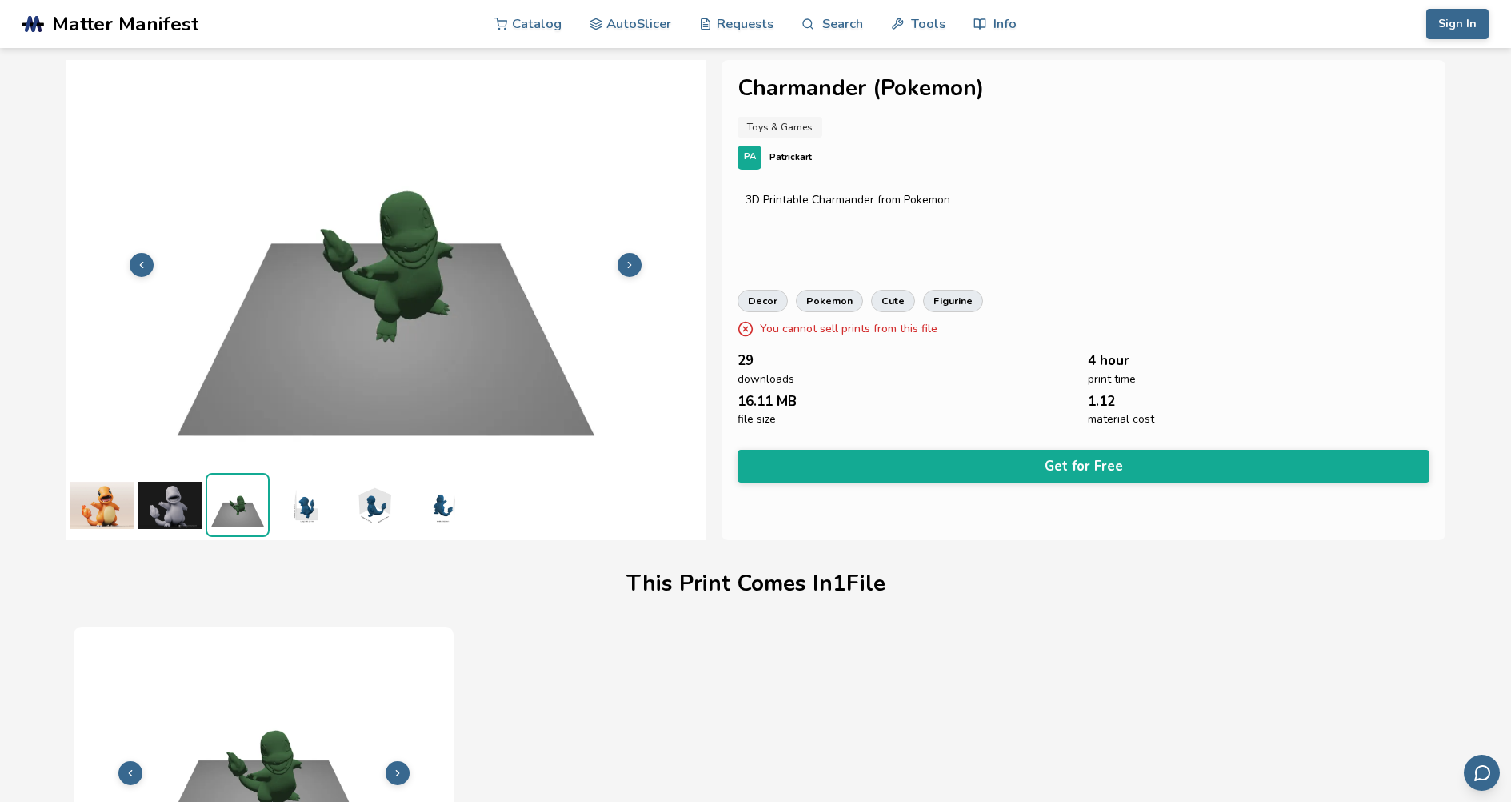
click at [286, 510] on img at bounding box center [306, 505] width 64 height 64
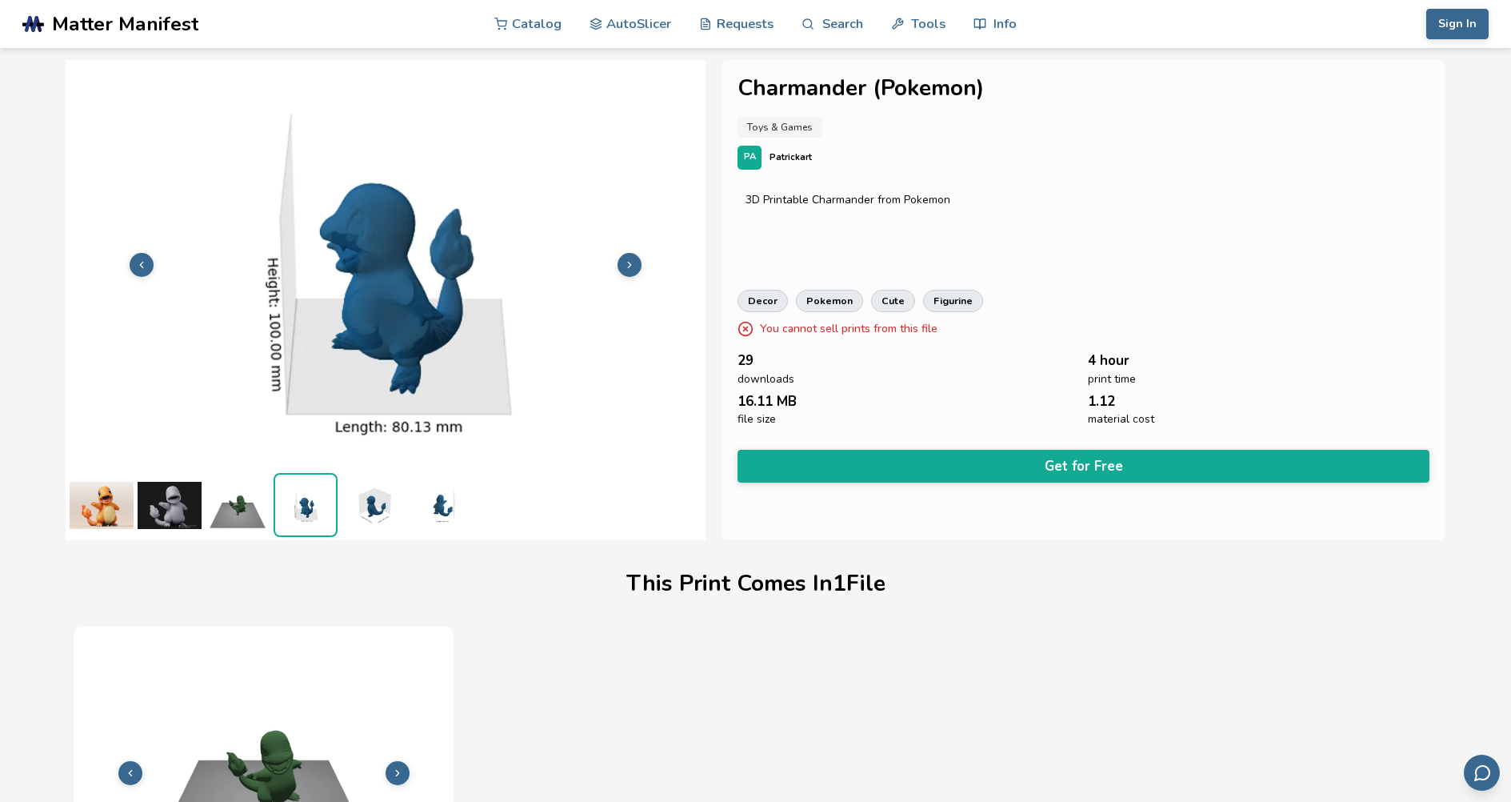
click at [366, 512] on img at bounding box center [374, 505] width 64 height 64
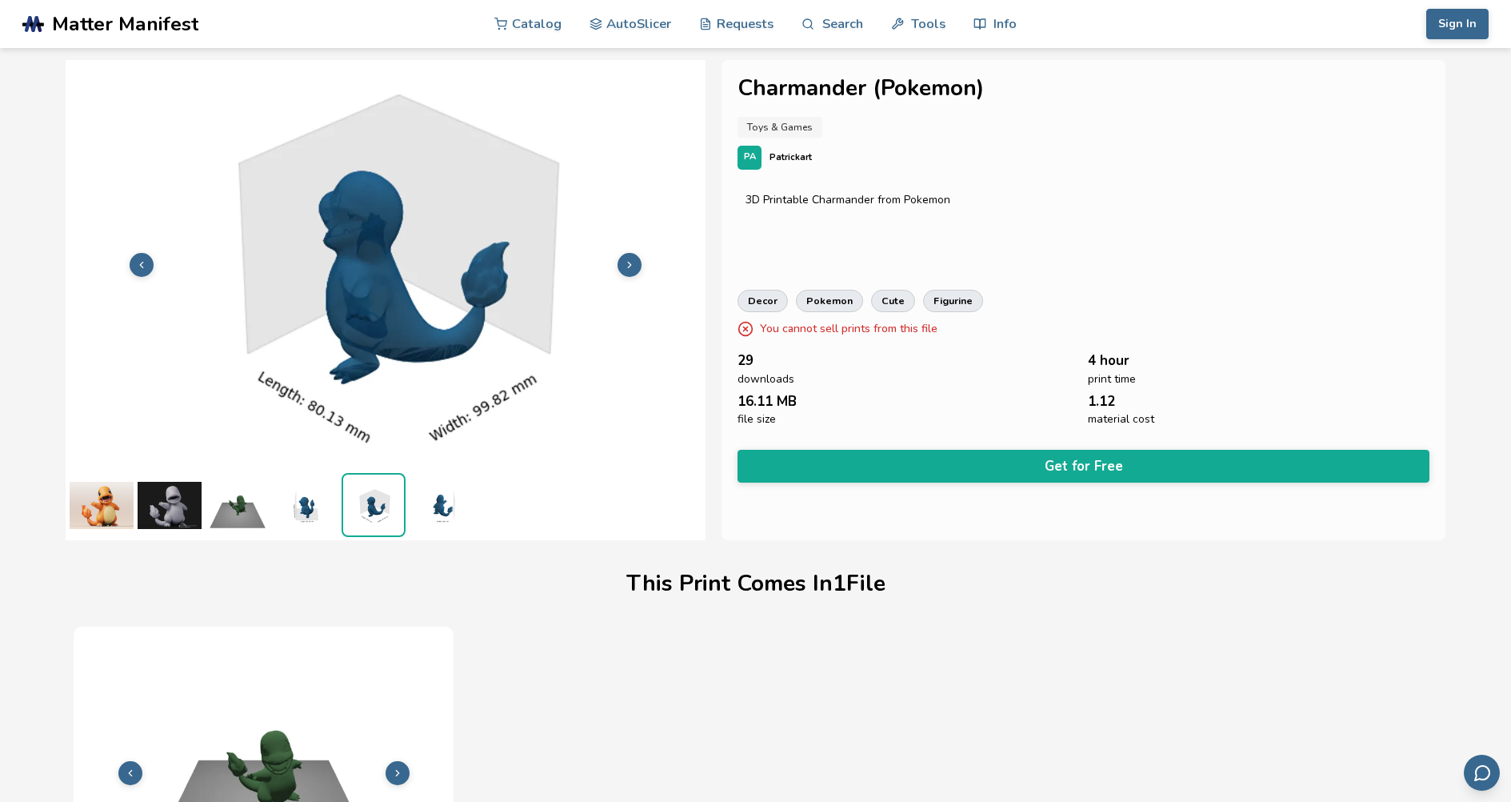
click at [437, 513] on img at bounding box center [442, 505] width 64 height 64
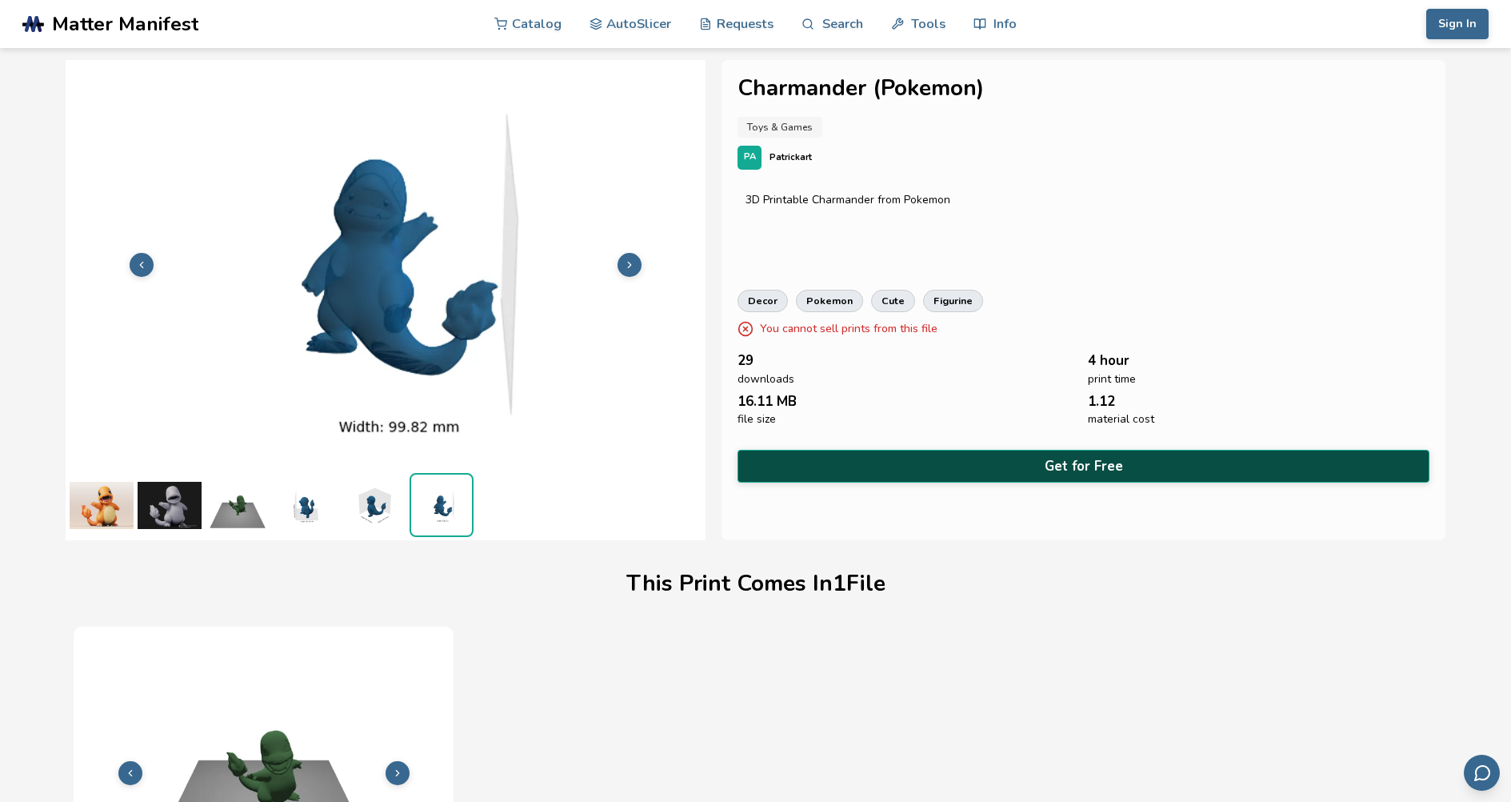
click at [959, 474] on button "Get for Free" at bounding box center [1083, 466] width 691 height 33
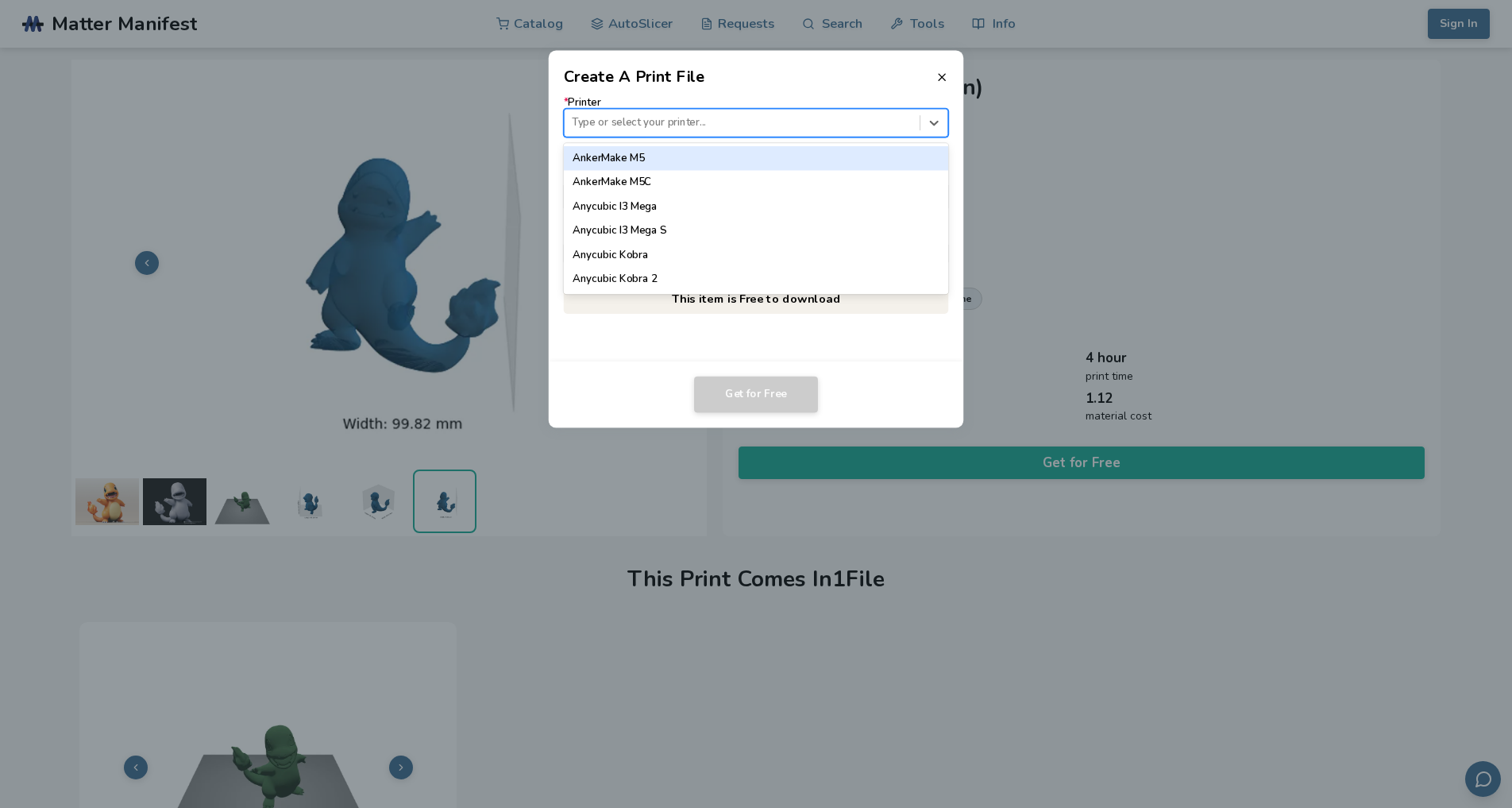
click at [680, 122] on div at bounding box center [742, 122] width 340 height 15
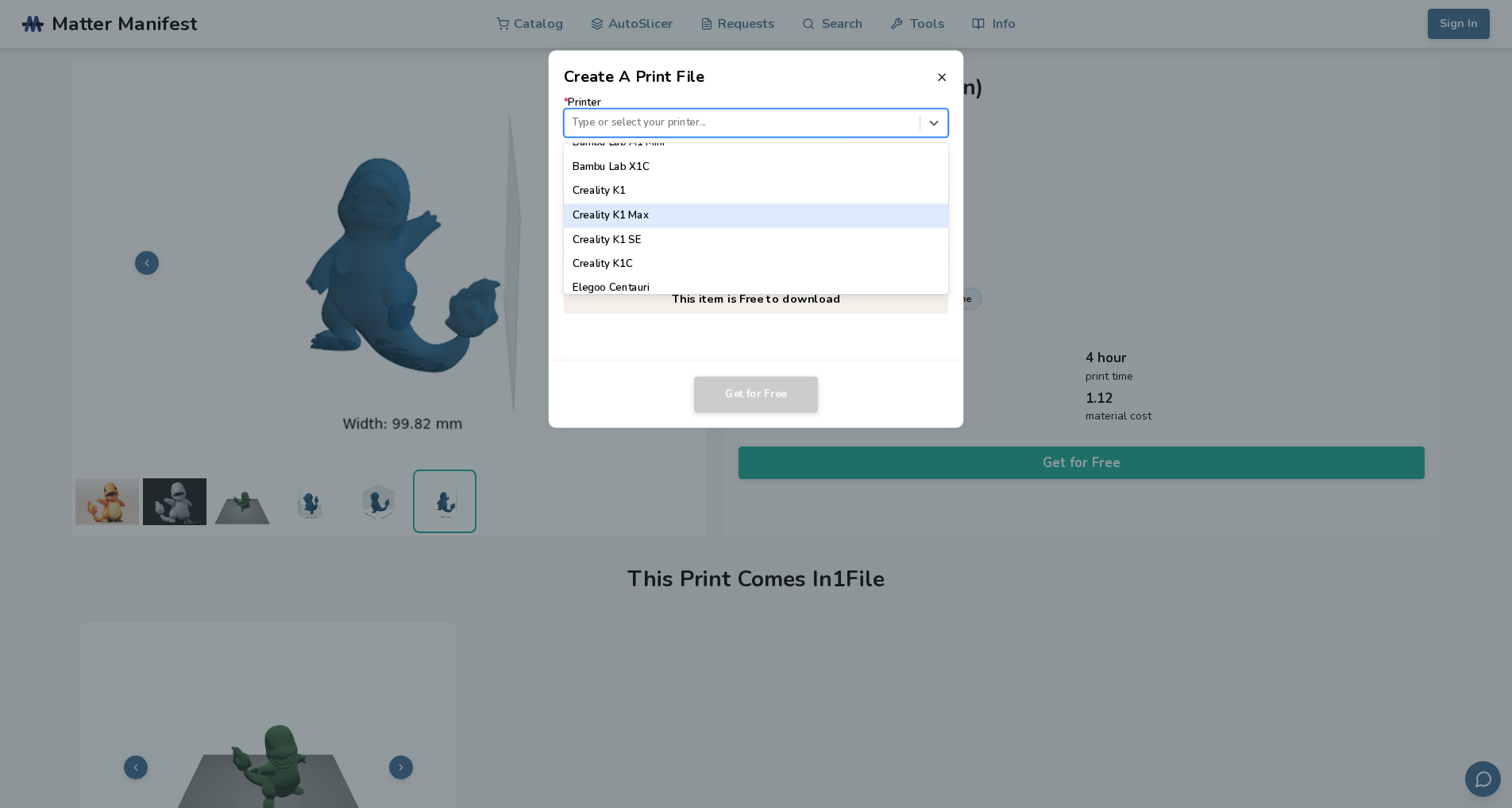
scroll to position [397, 0]
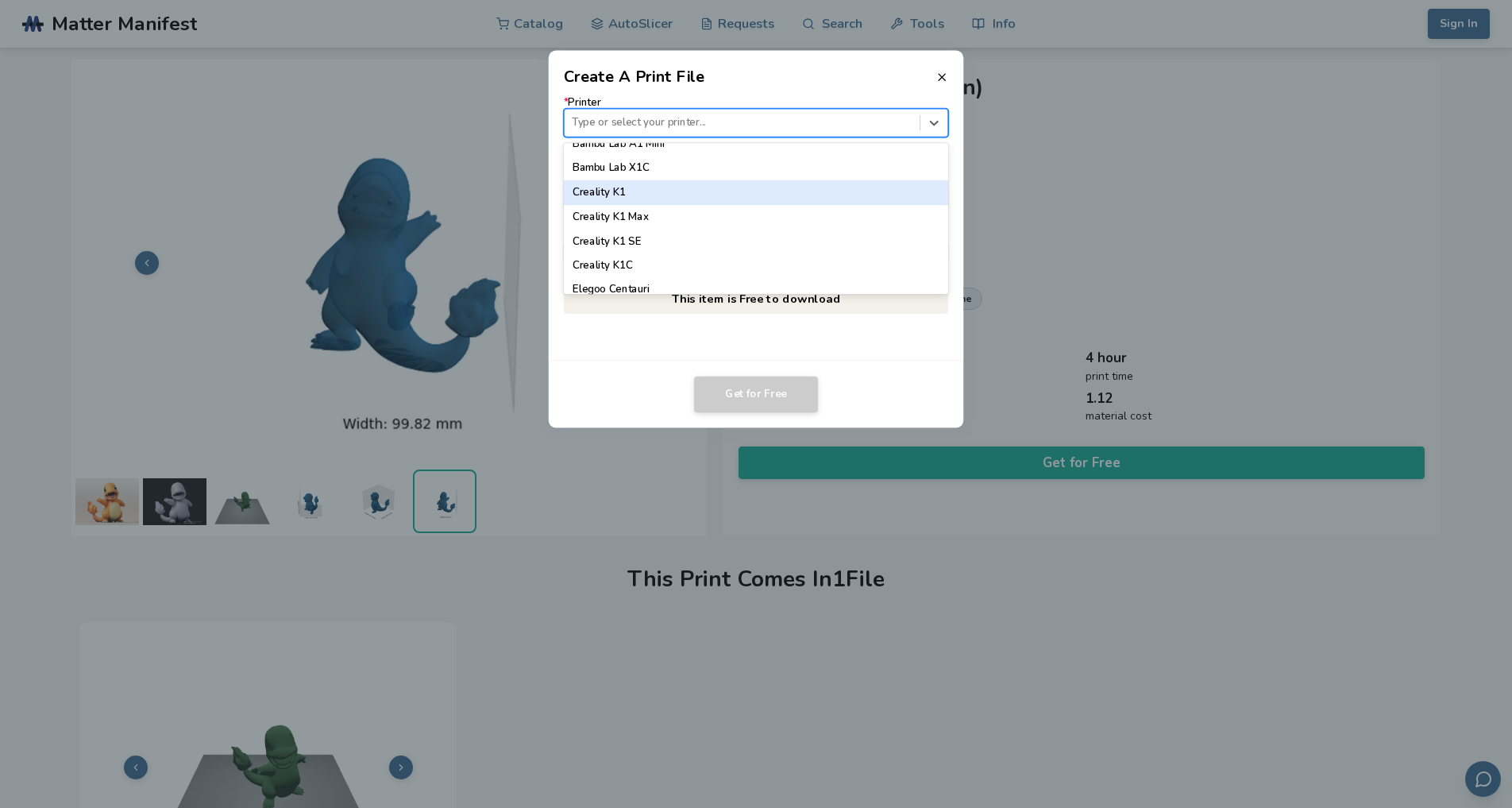
click at [638, 194] on div "Creality K1" at bounding box center [756, 193] width 385 height 24
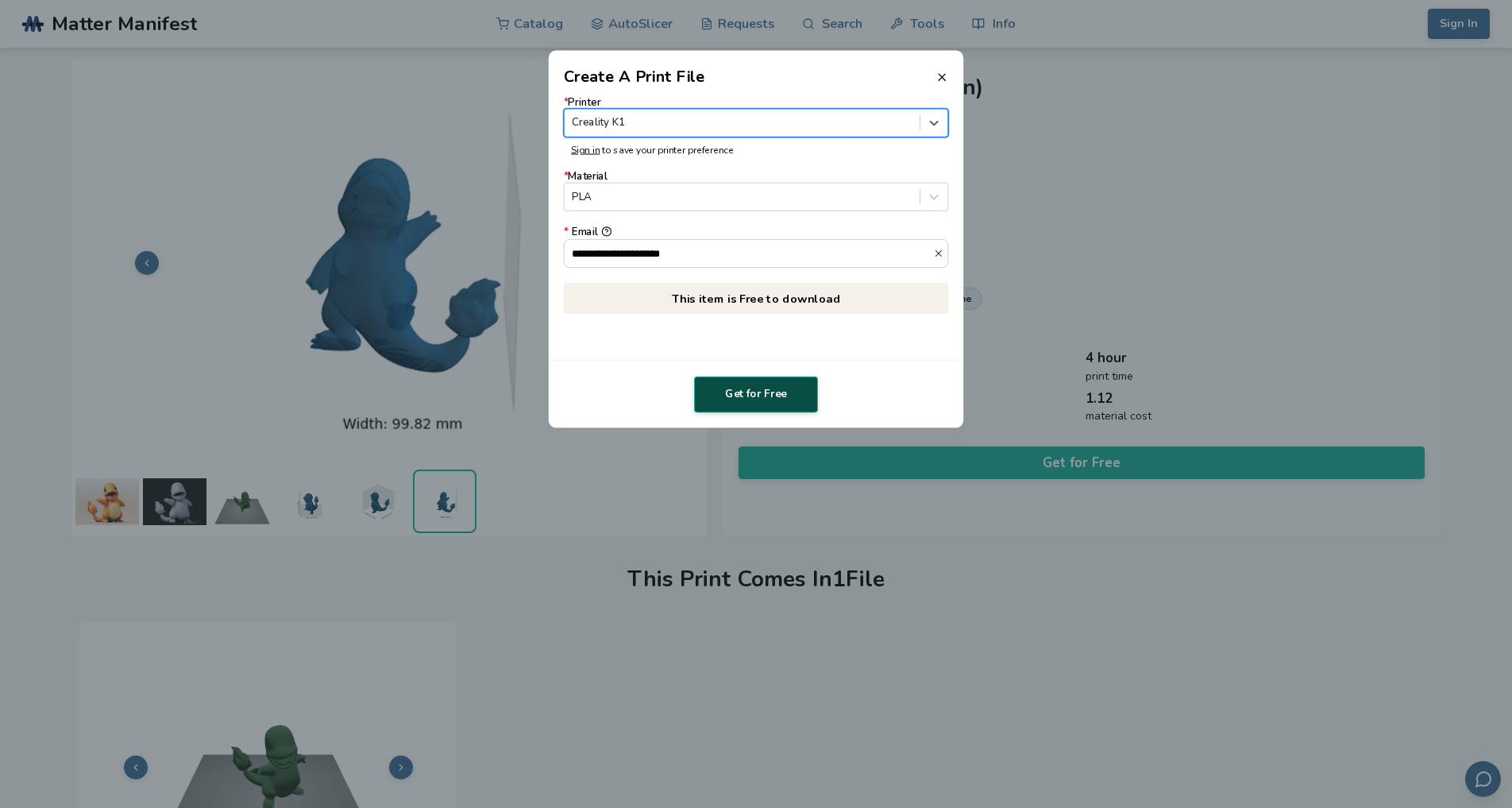
click at [751, 395] on button "Get for Free" at bounding box center [756, 394] width 124 height 37
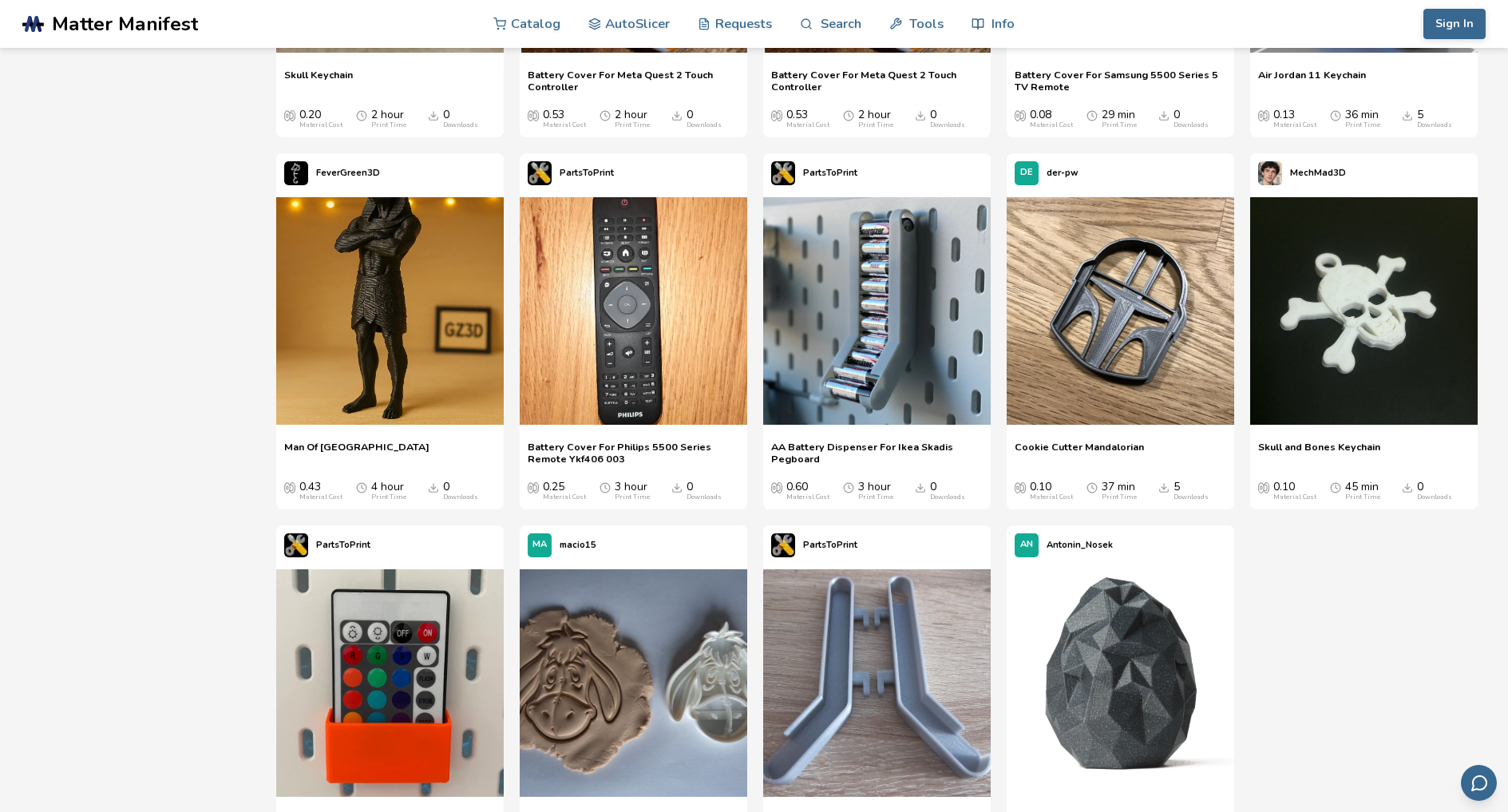
scroll to position [30000, 0]
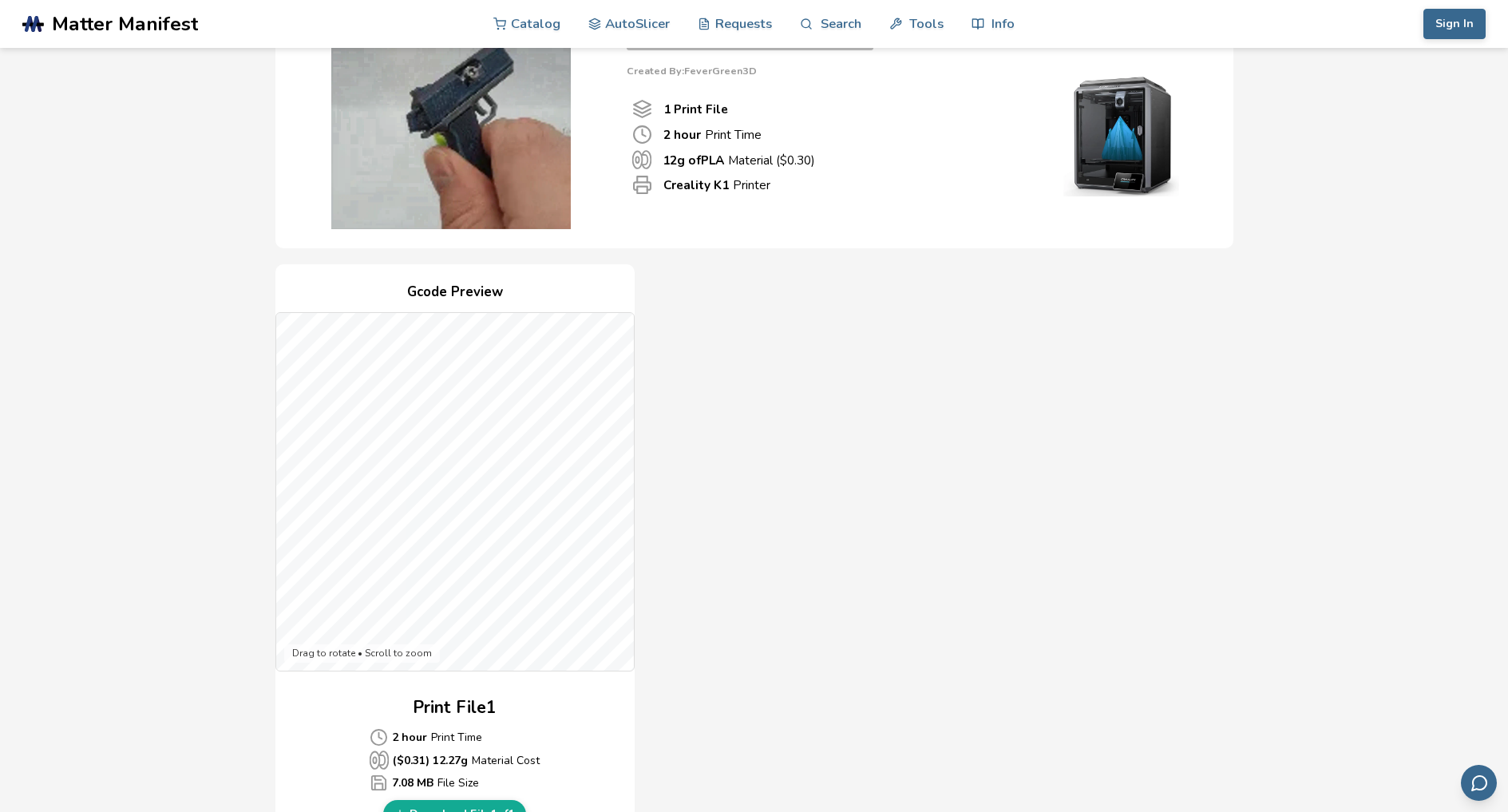
scroll to position [239, 0]
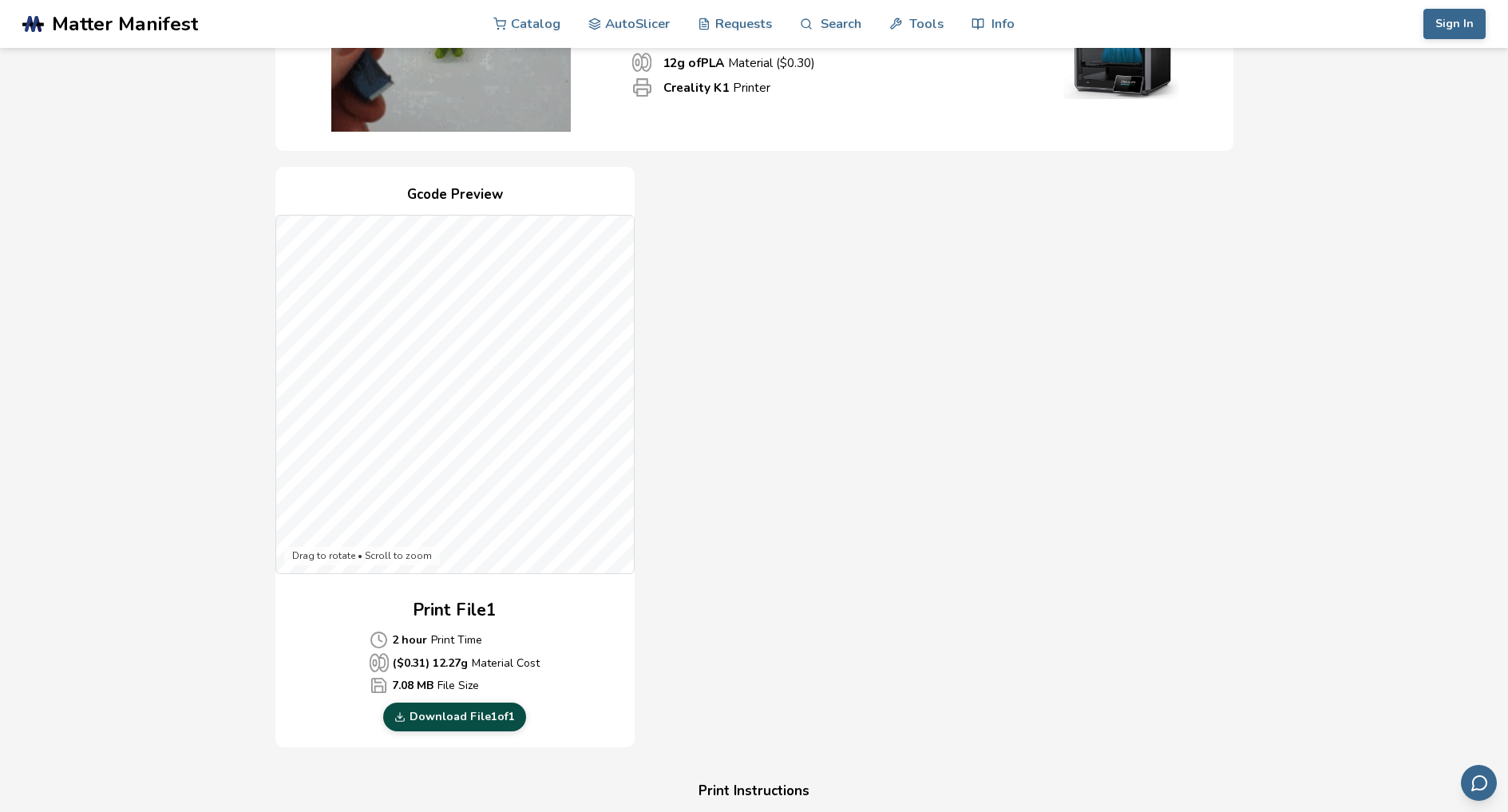
click at [469, 719] on link "Download File 1 of 1" at bounding box center [454, 716] width 143 height 29
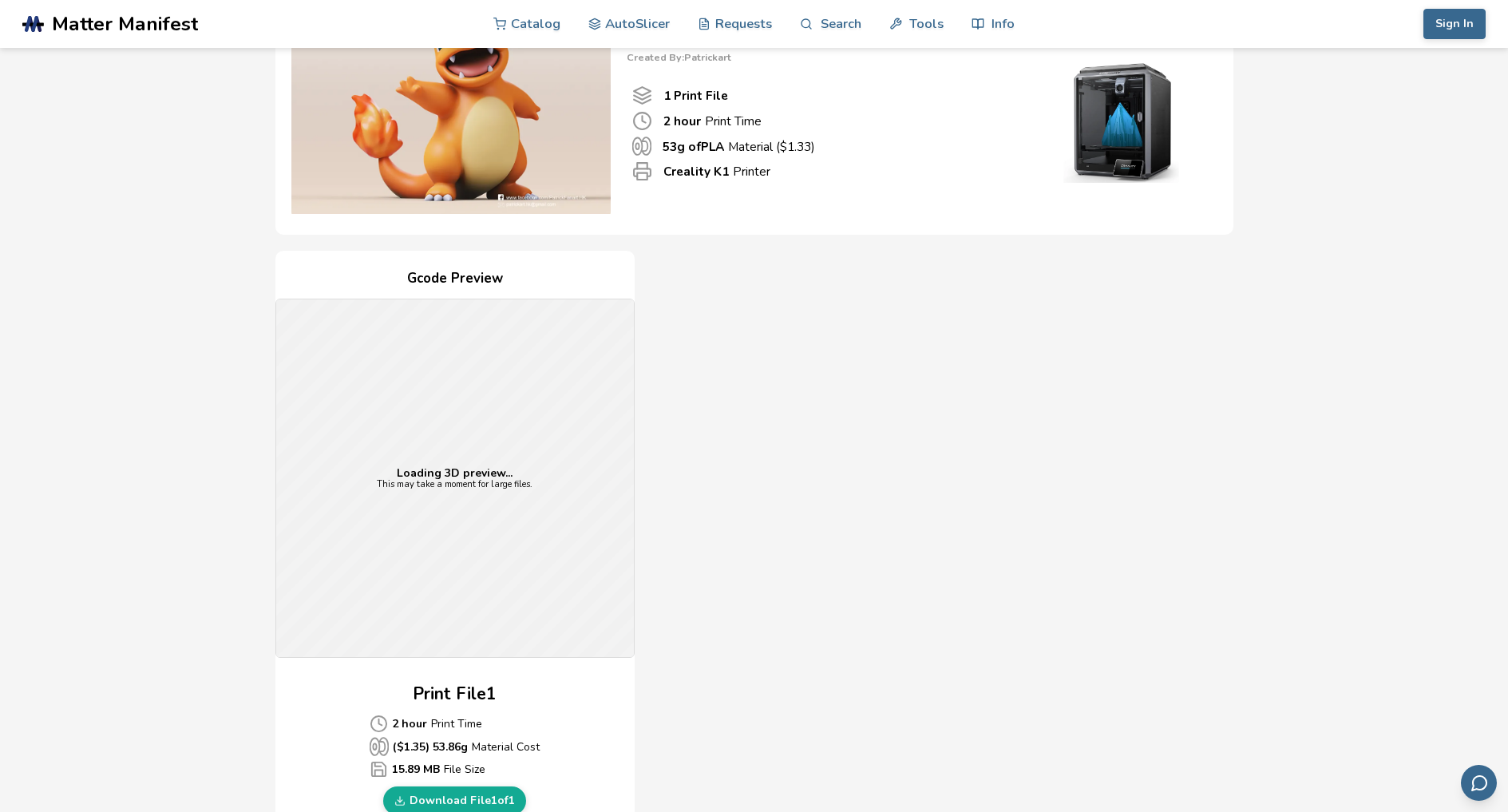
scroll to position [160, 0]
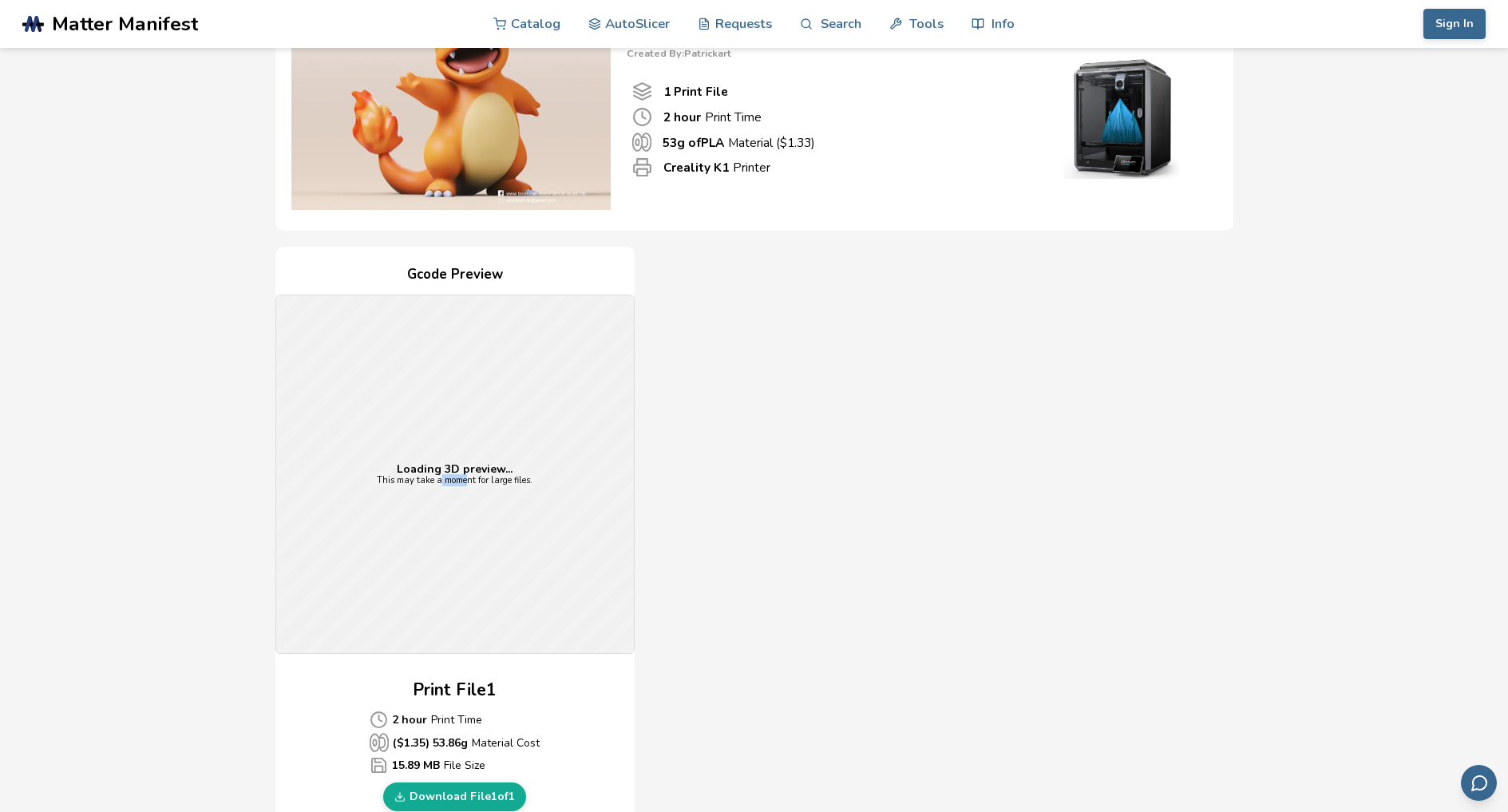
drag, startPoint x: 453, startPoint y: 501, endPoint x: 911, endPoint y: 383, distance: 473.0
click at [480, 494] on div "Loading 3D preview... This may take a moment for large files." at bounding box center [455, 474] width 357 height 357
click at [721, 497] on div "Gcode Preview Loading 3D preview... This may take a moment for large files. Pri…" at bounding box center [754, 537] width 958 height 581
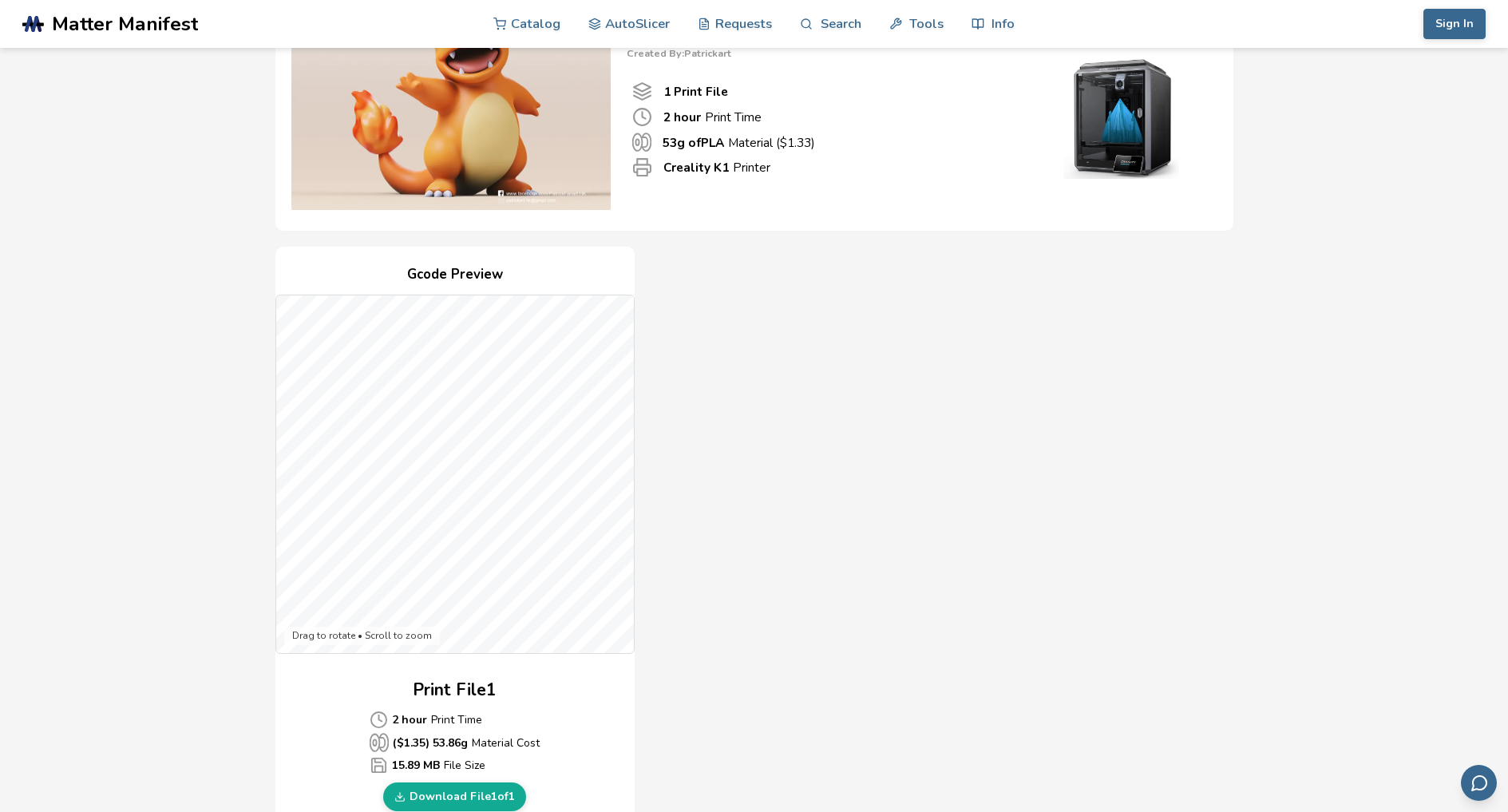
click at [897, 610] on div "Gcode Preview Drag to rotate • Scroll to zoom Print File 1 2 hour Print Time ($…" at bounding box center [754, 537] width 958 height 581
click at [451, 797] on link "Download File 1 of 1" at bounding box center [454, 796] width 143 height 29
